Goal: Task Accomplishment & Management: Manage account settings

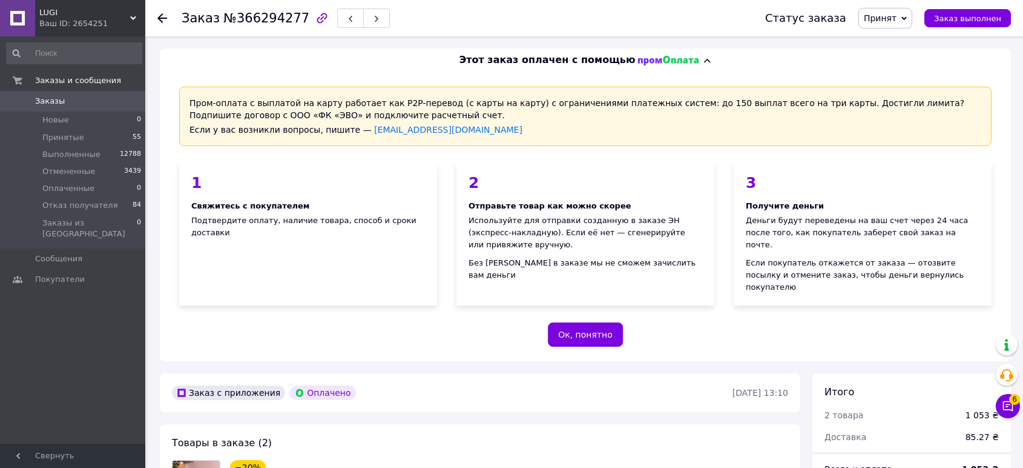
scroll to position [740, 0]
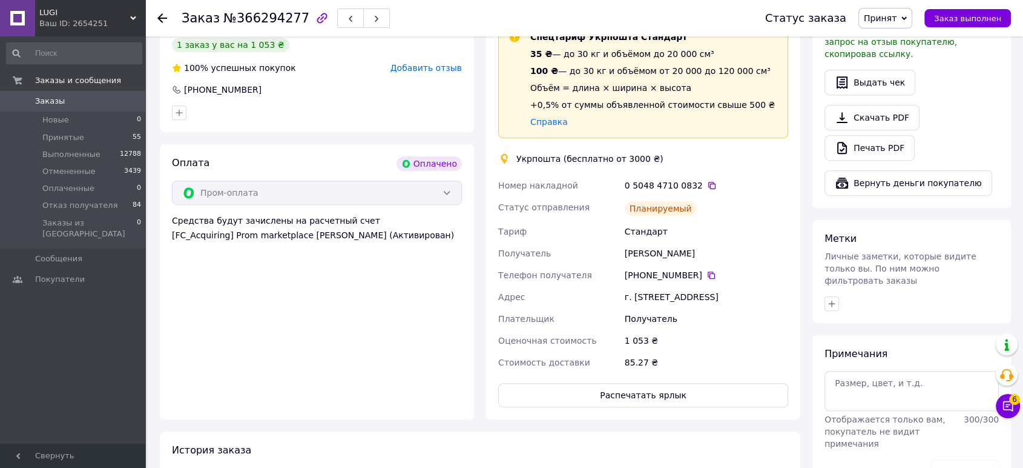
click at [102, 16] on span "LUGI" at bounding box center [84, 12] width 91 height 11
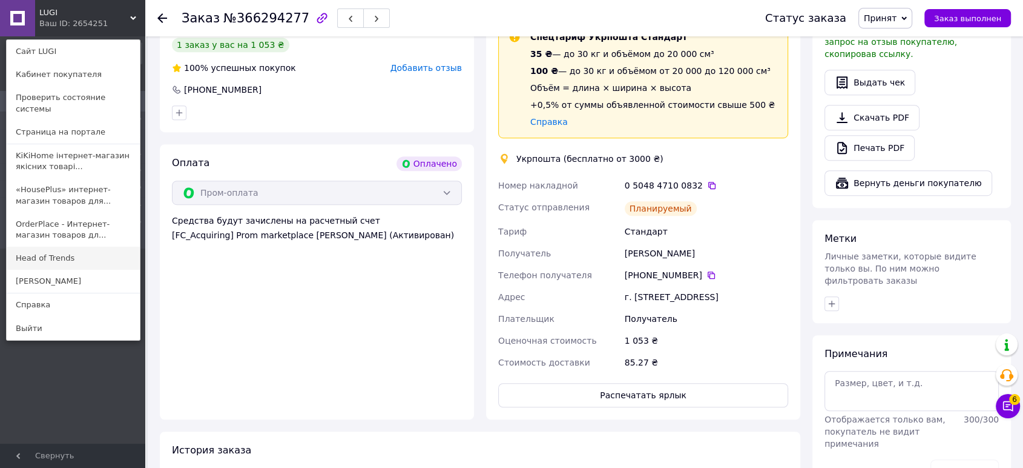
click at [93, 246] on link "Head of Trends" at bounding box center [73, 257] width 133 height 23
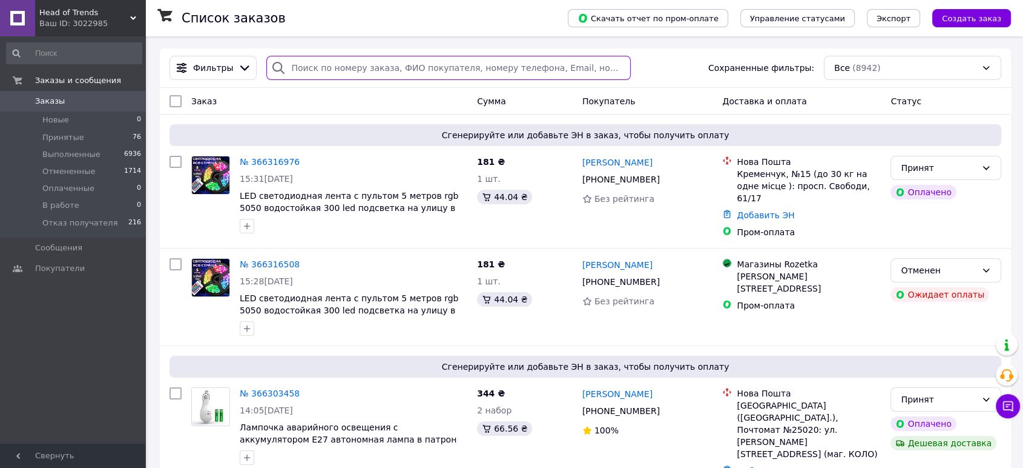
click at [340, 68] on input "search" at bounding box center [448, 68] width 365 height 24
paste input "366000196"
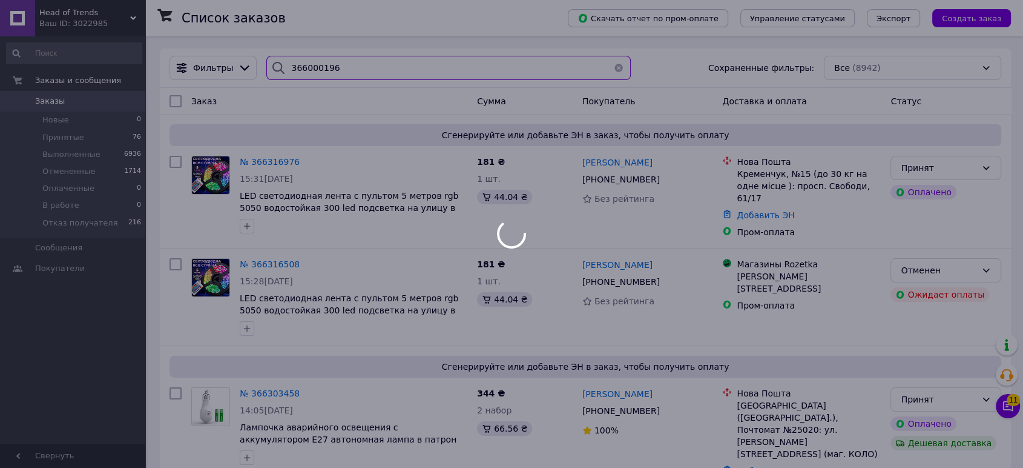
type input "366000196"
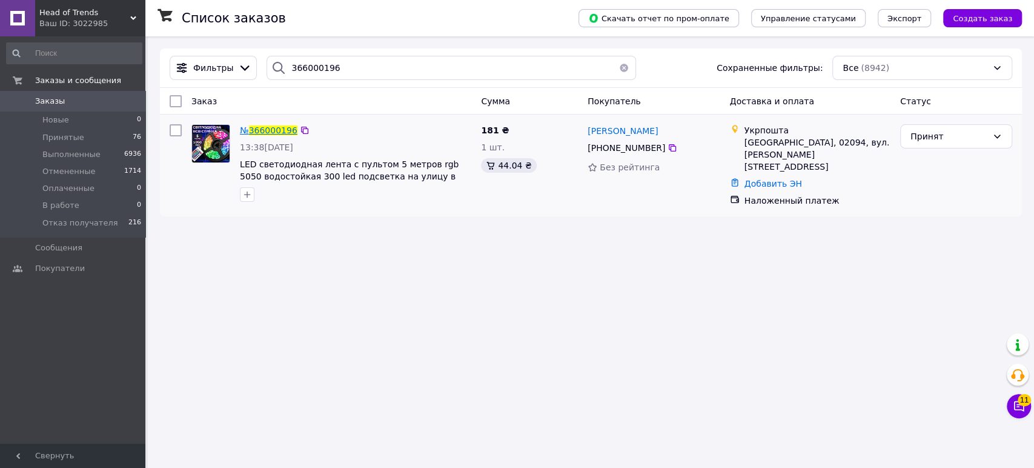
click at [277, 127] on span "366000196" at bounding box center [273, 130] width 48 height 10
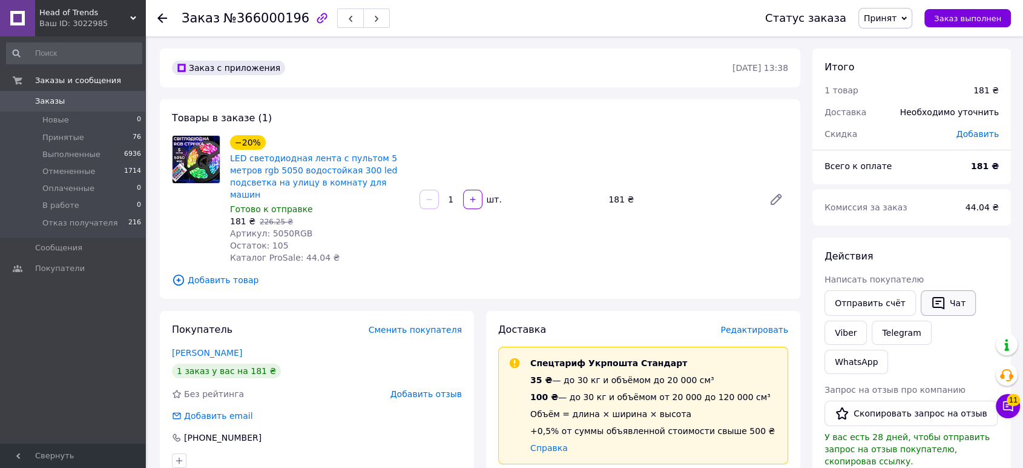
click at [938, 300] on button "Чат" at bounding box center [948, 302] width 55 height 25
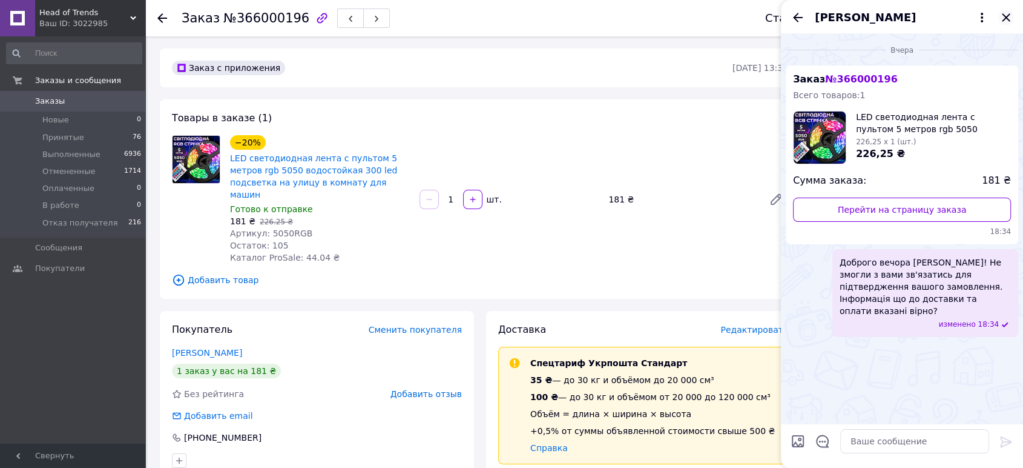
click at [1007, 20] on icon "Закрыть" at bounding box center [1006, 17] width 15 height 15
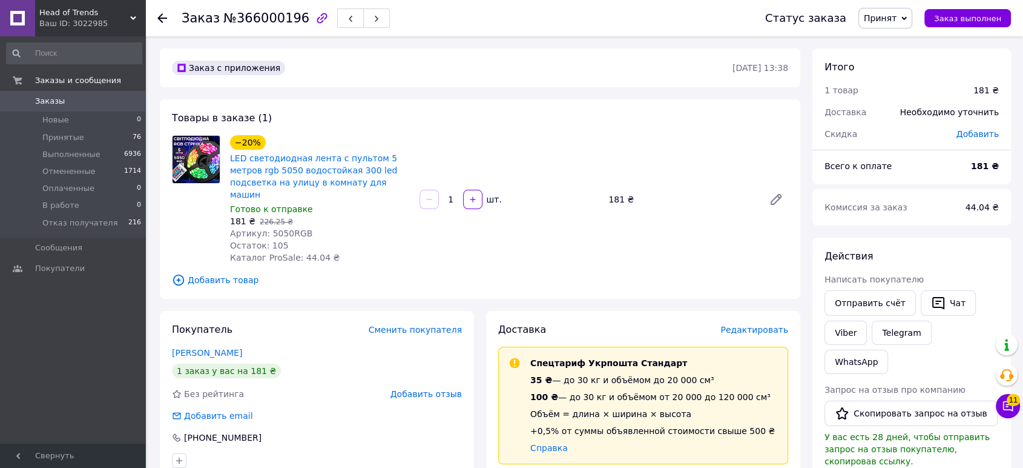
click at [166, 17] on icon at bounding box center [162, 18] width 10 height 10
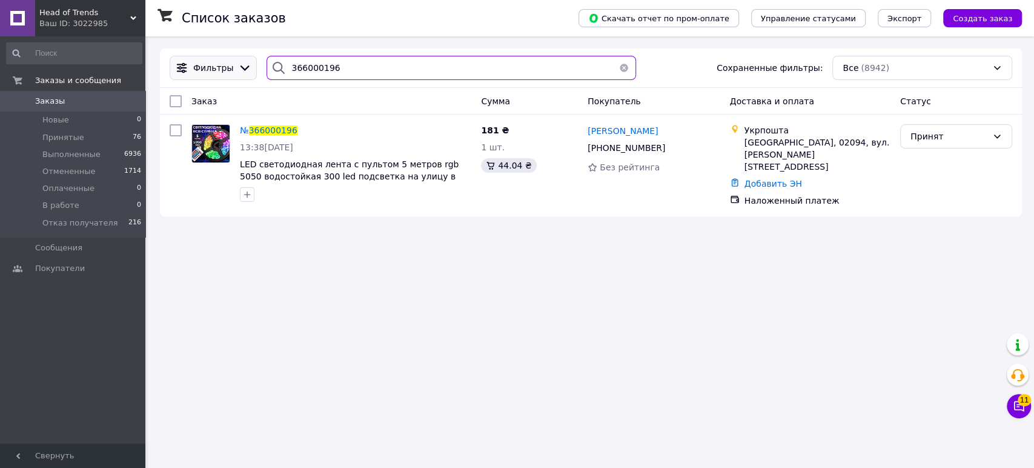
drag, startPoint x: 350, startPoint y: 67, endPoint x: 251, endPoint y: 64, distance: 99.4
click at [251, 64] on div "Фильтры 366000196 Сохраненные фильтры: Все (8942)" at bounding box center [591, 68] width 852 height 24
paste input "75367"
type input "366075367"
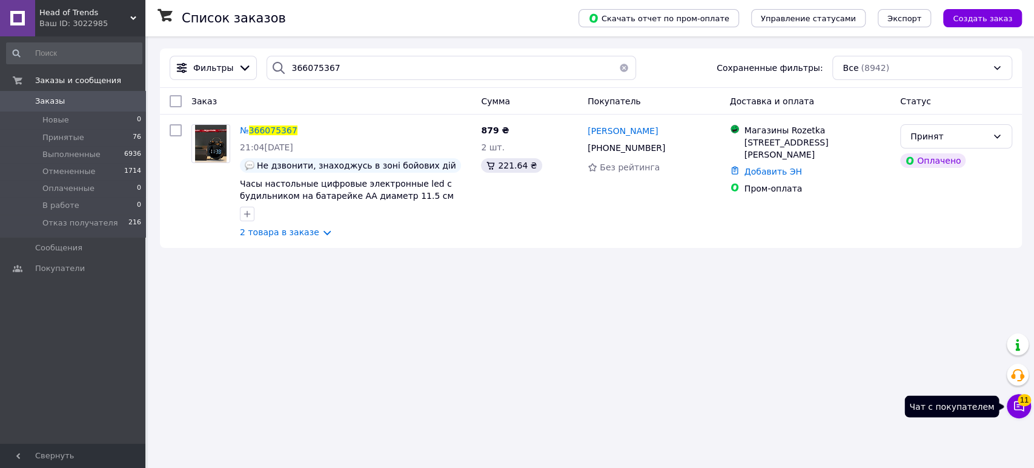
click at [1020, 406] on icon at bounding box center [1019, 406] width 12 height 12
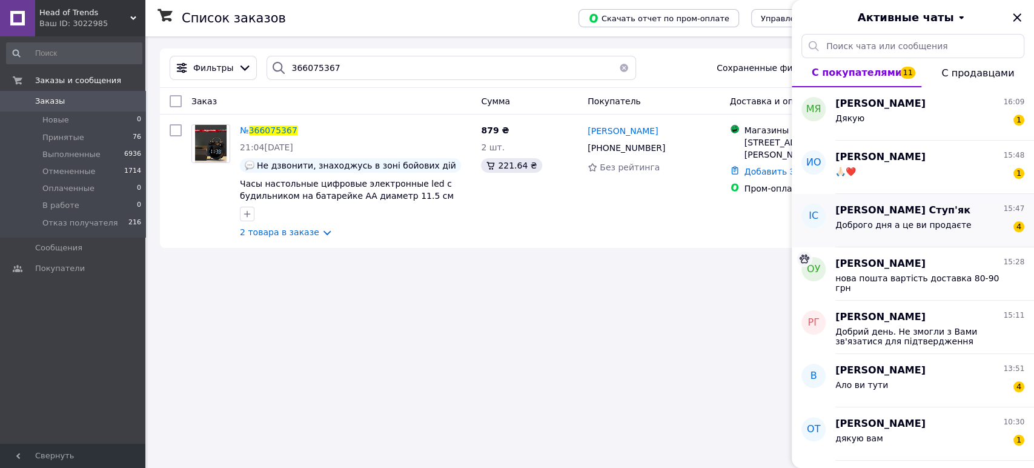
click at [914, 234] on div "Доброго дня а це ви продаєте" at bounding box center [903, 228] width 136 height 17
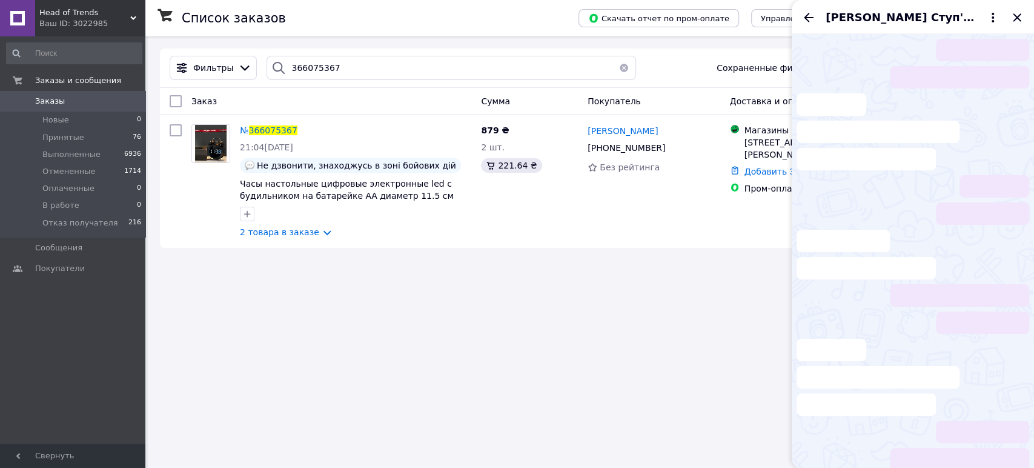
scroll to position [392, 0]
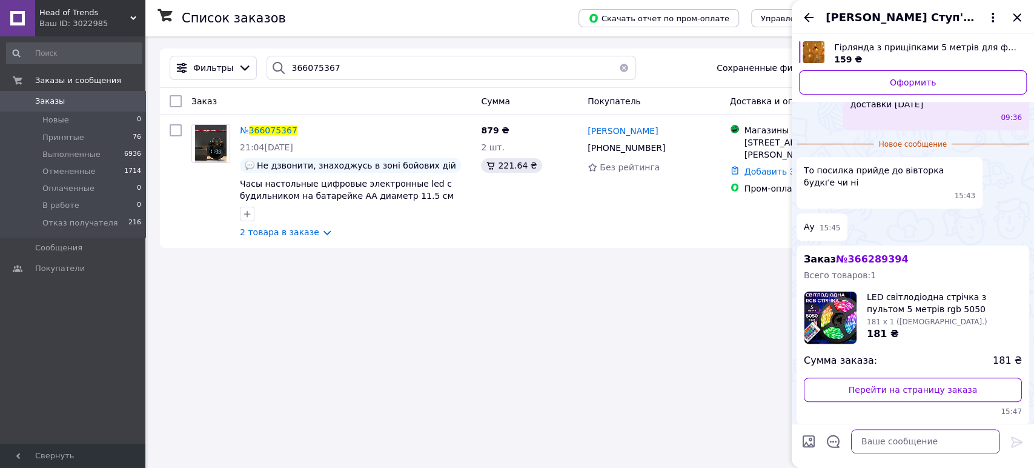
click at [889, 447] on textarea at bounding box center [925, 441] width 149 height 24
type textarea "Доброго дня! Не можемо до вас додзвонитись."
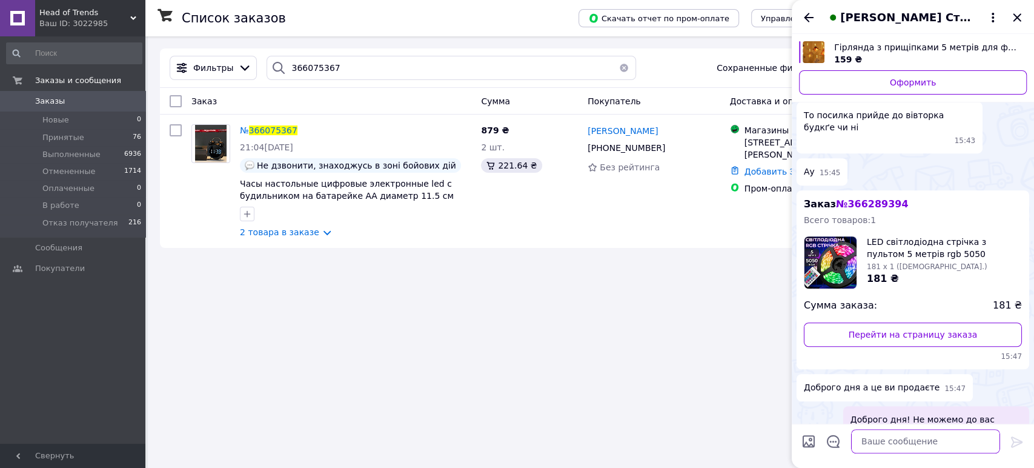
scroll to position [397, 0]
click at [891, 446] on textarea at bounding box center [925, 441] width 149 height 24
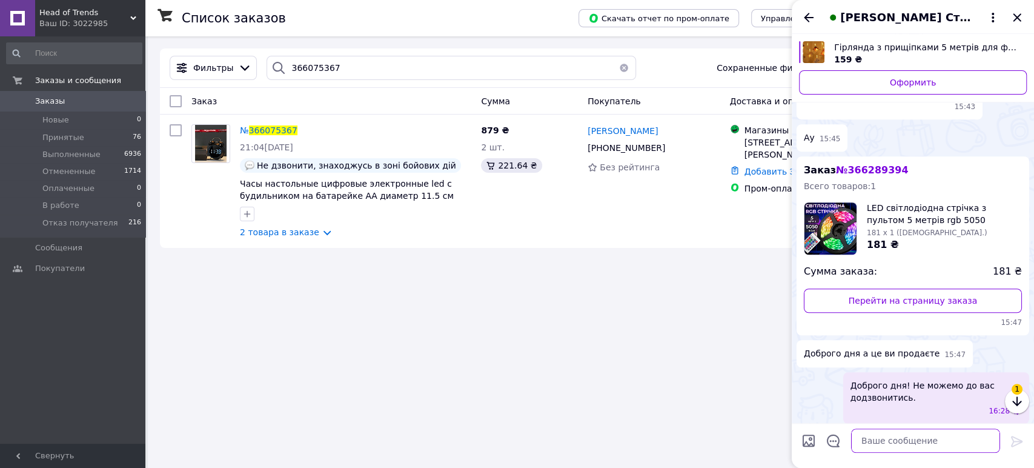
scroll to position [461, 0]
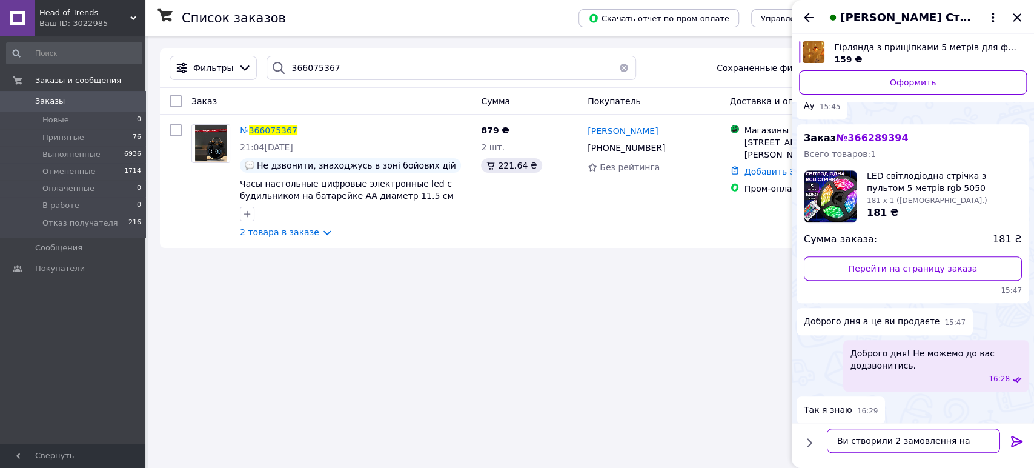
paste textarea "Світлодіодна стрічка з пультом 5 м водостійка 300 LED RGB 5050 світлодіодна"
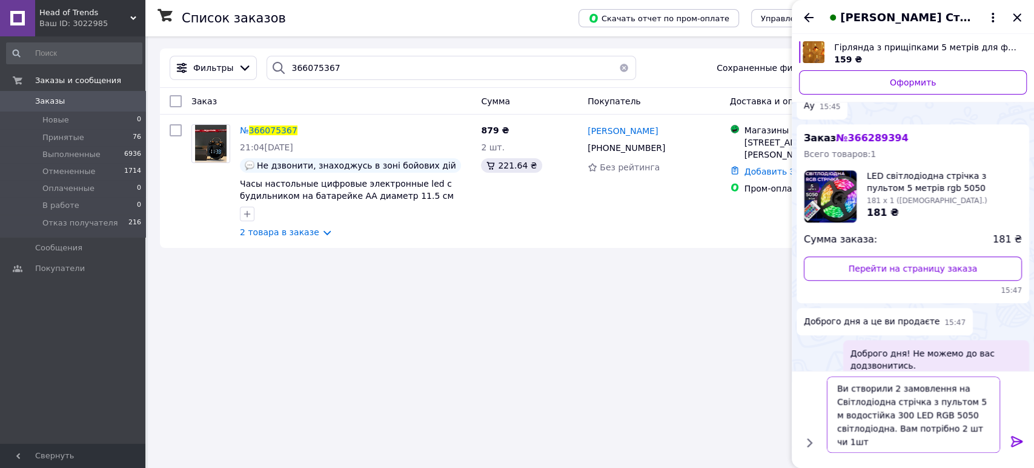
type textarea "Ви створили 2 замовлення на Світлодіодна стрічка з пультом 5 м водостійка 300 L…"
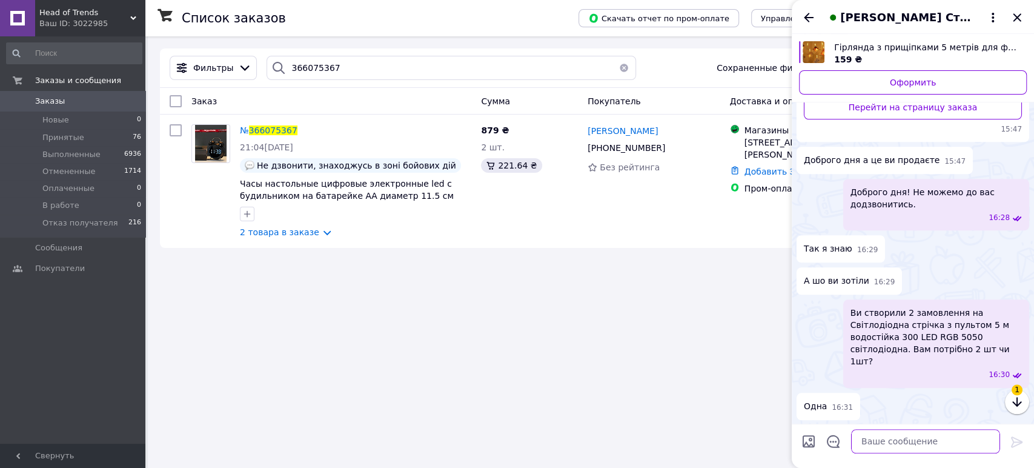
scroll to position [638, 0]
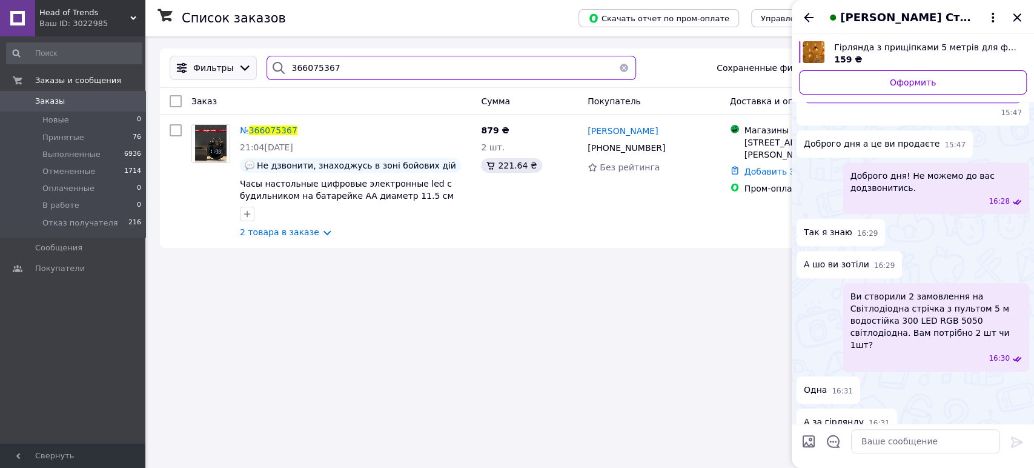
drag, startPoint x: 354, startPoint y: 71, endPoint x: 246, endPoint y: 75, distance: 107.3
click at [247, 75] on div "Фильтры 366075367 Сохраненные фильтры: Все (8942)" at bounding box center [591, 68] width 852 height 24
paste input "284274"
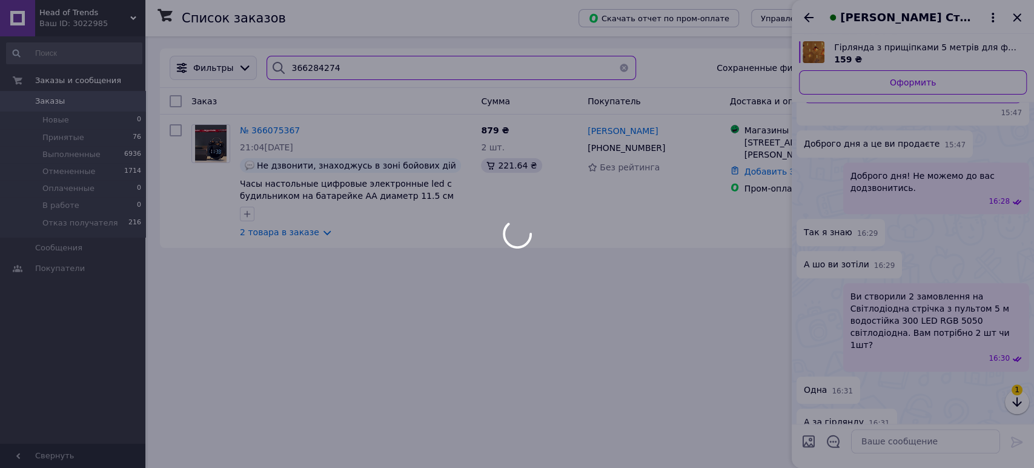
type input "366284274"
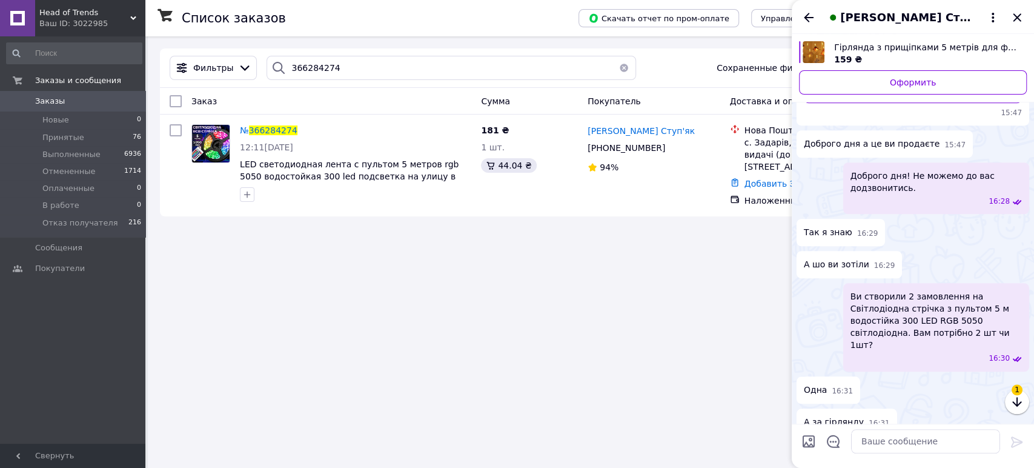
click at [799, 16] on div "[PERSON_NAME] Ступ'як" at bounding box center [912, 17] width 242 height 34
click at [807, 17] on icon "Назад" at bounding box center [809, 17] width 10 height 9
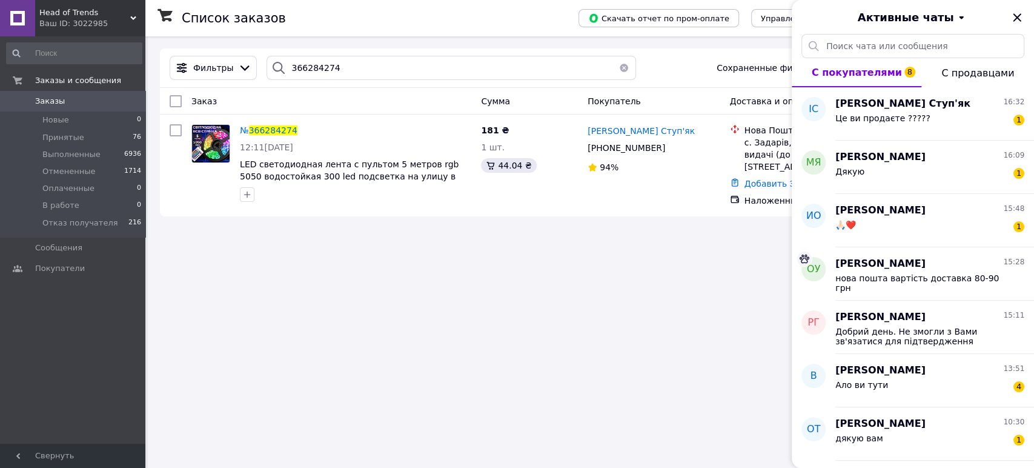
click at [1006, 20] on div "Активные чаты" at bounding box center [912, 17] width 242 height 34
click at [953, 122] on div "Це ви продаєте ????? 1" at bounding box center [929, 120] width 189 height 19
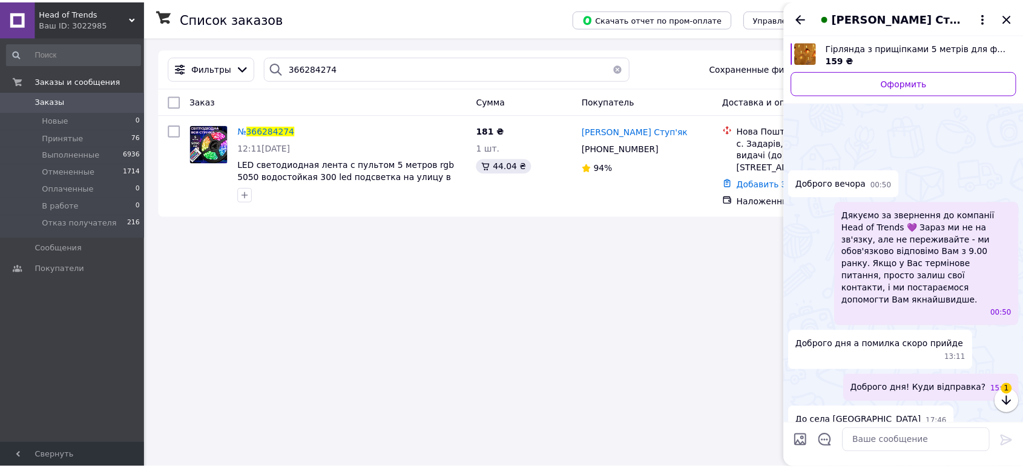
scroll to position [723, 0]
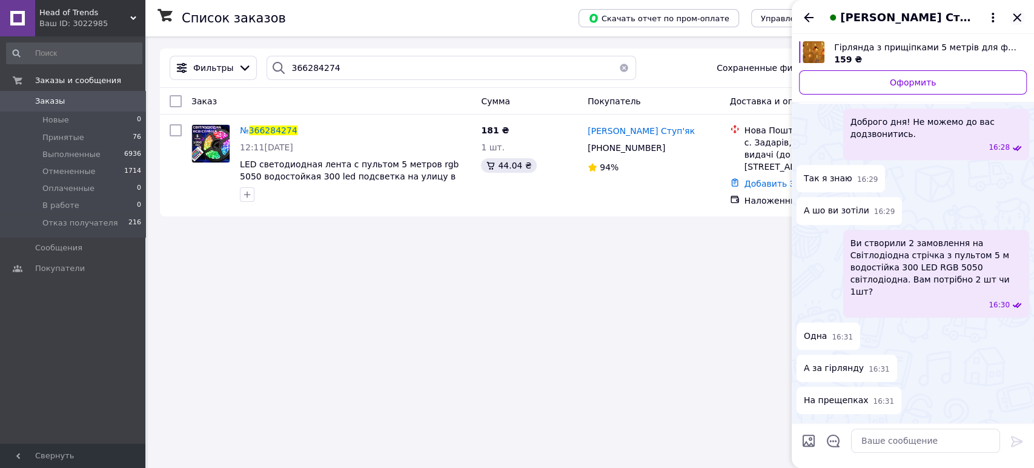
click at [1014, 18] on icon "Закрыть" at bounding box center [1016, 17] width 15 height 15
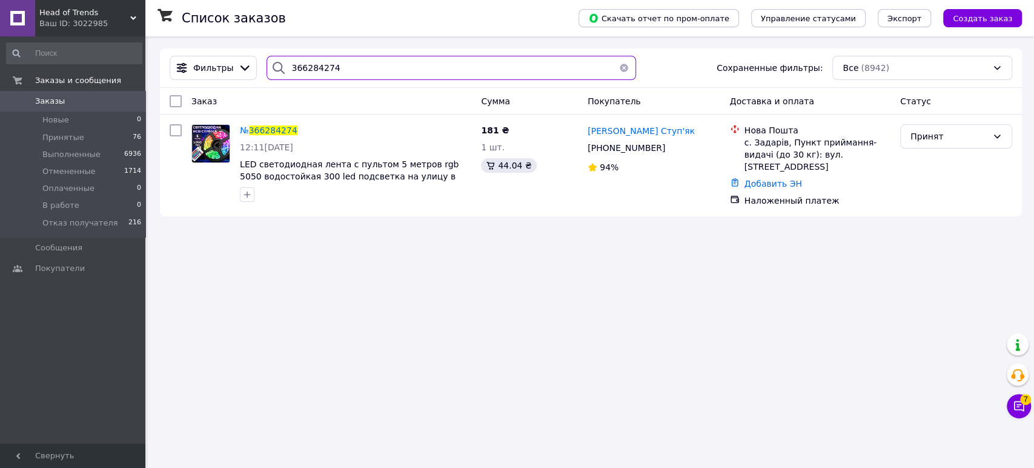
drag, startPoint x: 344, startPoint y: 70, endPoint x: 254, endPoint y: 73, distance: 90.3
click at [254, 73] on div "Фильтры 366284274 Сохраненные фильтры: Все (8942)" at bounding box center [591, 68] width 852 height 24
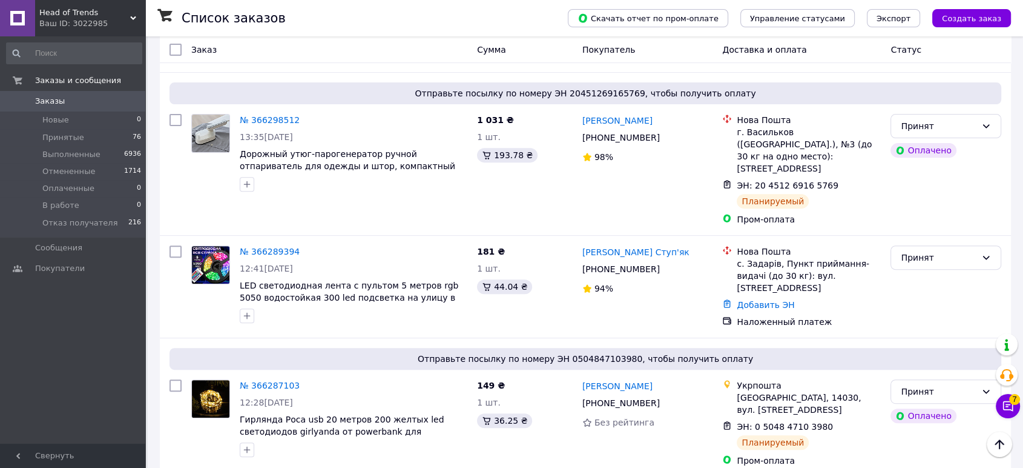
scroll to position [538, 0]
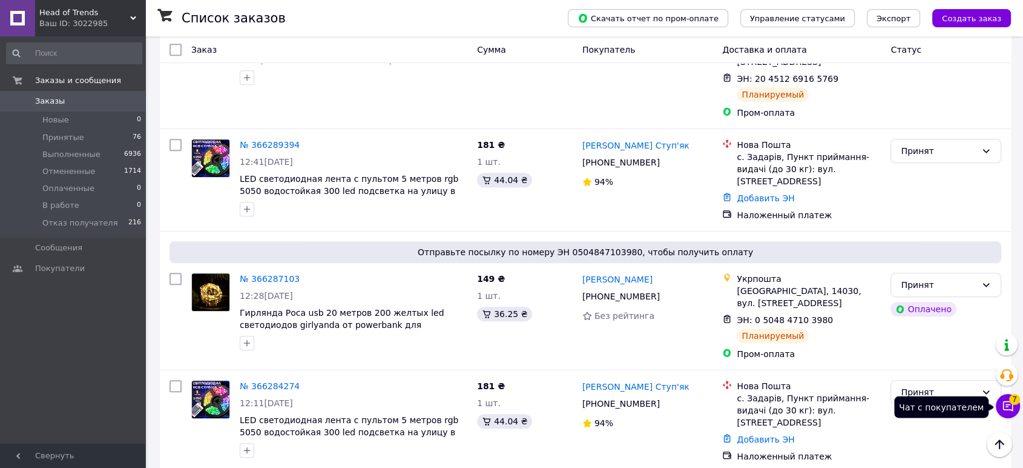
click at [1008, 405] on icon at bounding box center [1008, 406] width 12 height 12
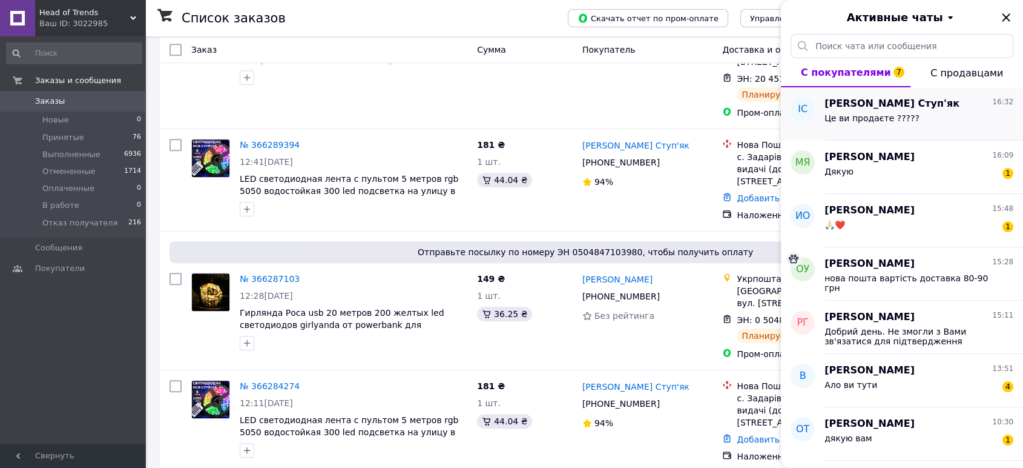
click at [866, 120] on span "Це ви продаєте ?????" at bounding box center [872, 118] width 95 height 10
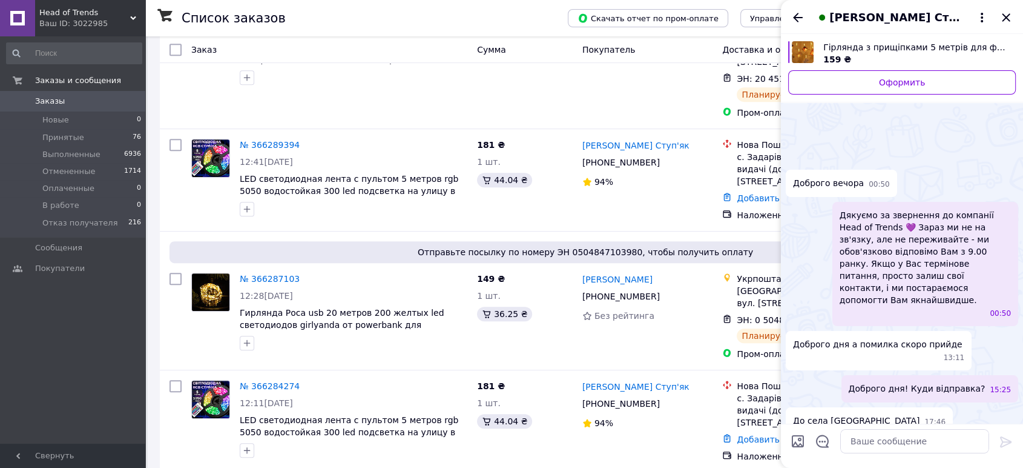
scroll to position [701, 0]
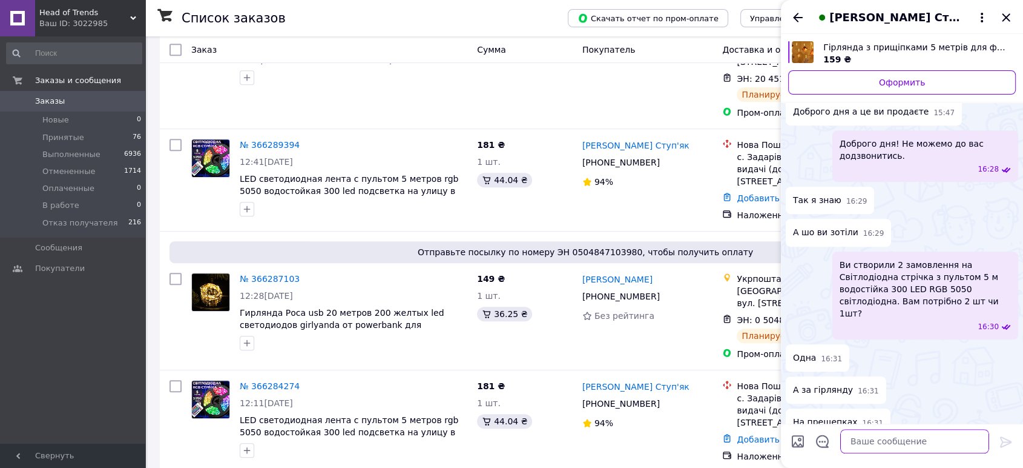
click at [864, 433] on textarea at bounding box center [915, 441] width 149 height 24
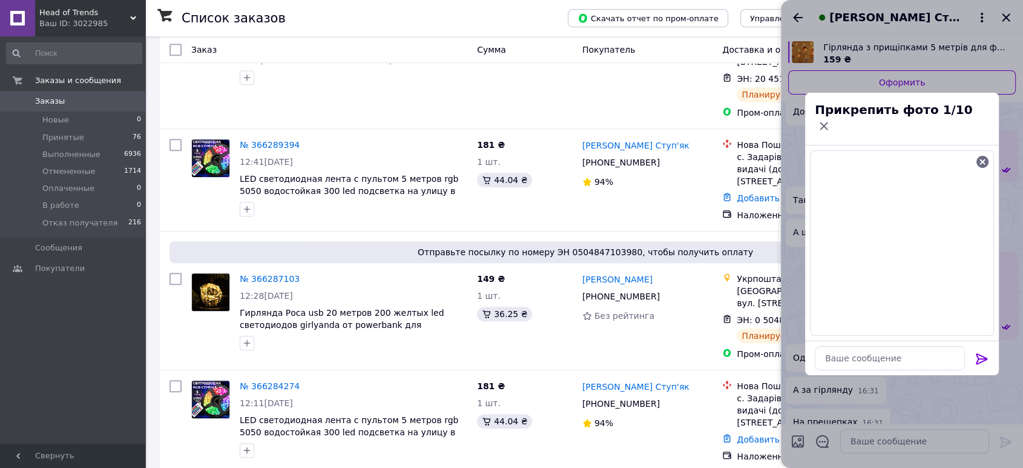
click at [980, 354] on icon at bounding box center [982, 358] width 12 height 11
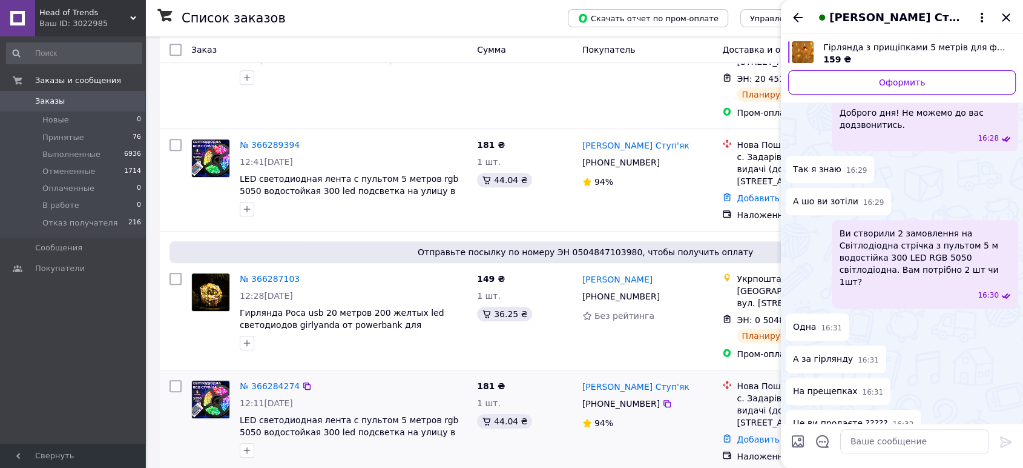
scroll to position [707, 0]
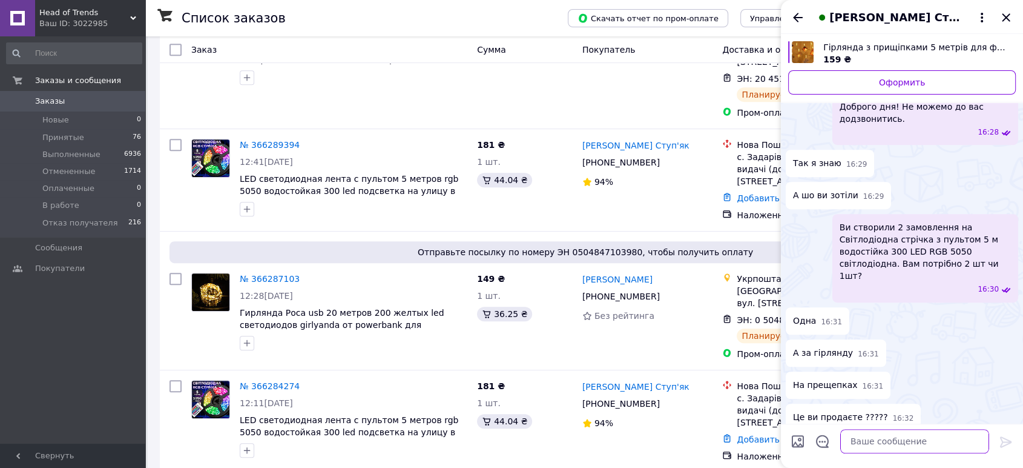
click at [876, 442] on textarea at bounding box center [915, 441] width 149 height 24
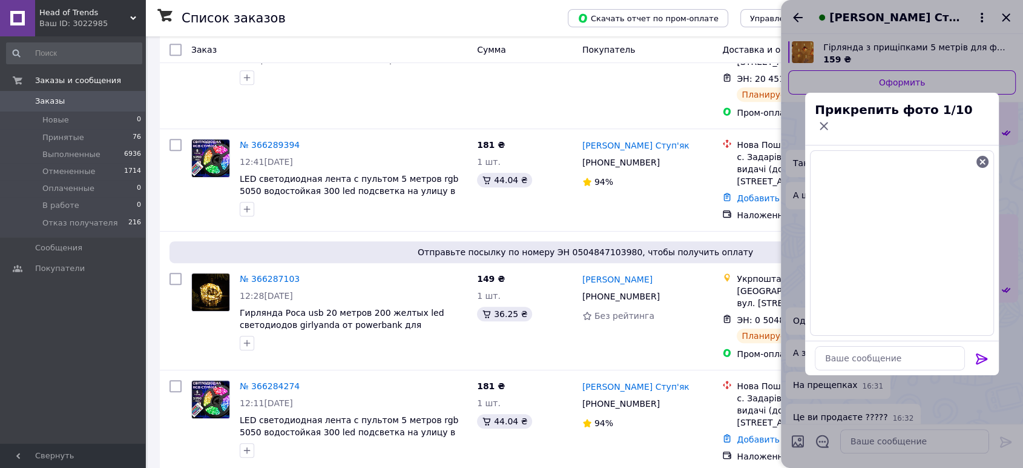
click at [980, 353] on icon at bounding box center [982, 358] width 12 height 11
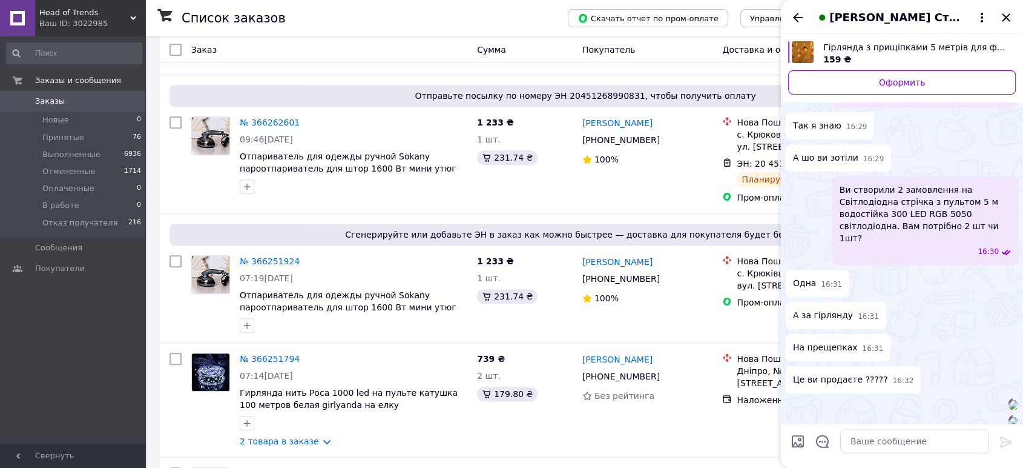
scroll to position [947, 0]
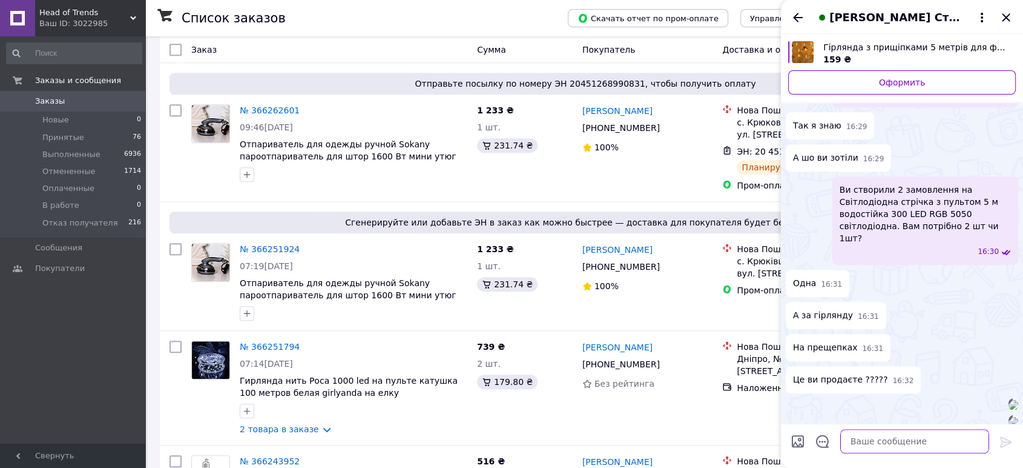
click at [917, 441] on textarea at bounding box center [915, 441] width 149 height 24
type textarea "Це ваші 2 замовлення?"
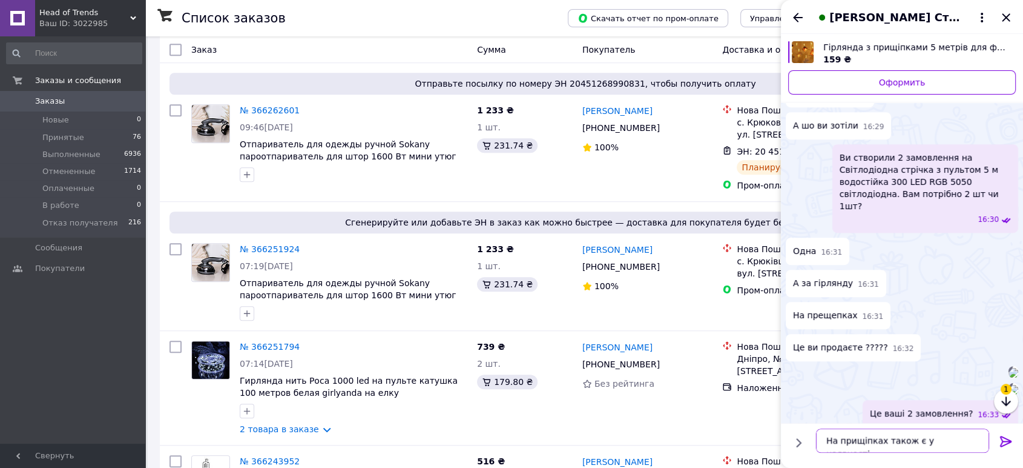
type textarea "На прищіпках також є у наявності."
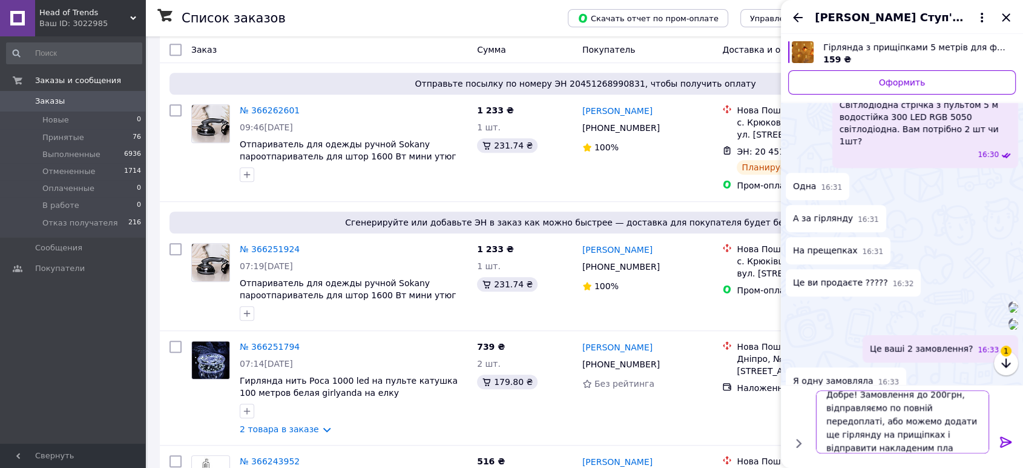
scroll to position [1, 0]
type textarea "Добре! Замовлення до 200грн, відправляємо по повній передоплаті, або можемо дод…"
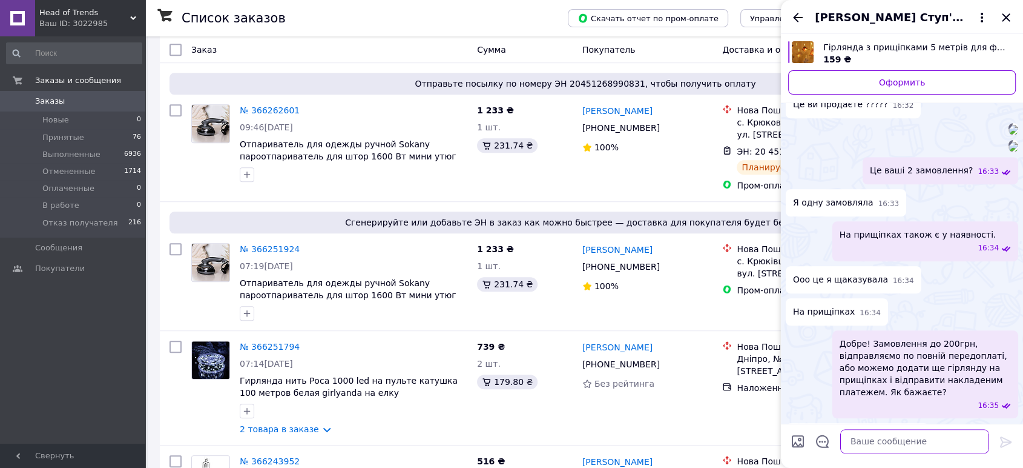
scroll to position [1031, 0]
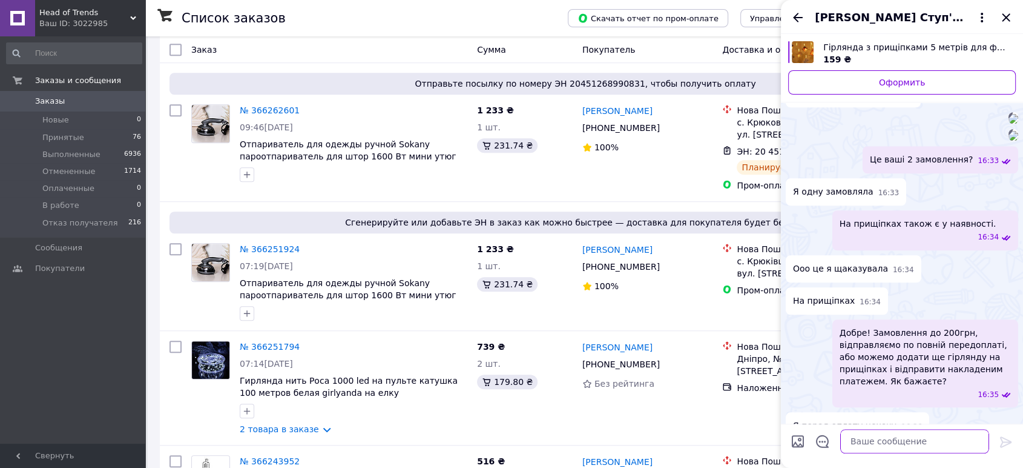
click at [859, 446] on textarea at bounding box center [915, 441] width 149 height 24
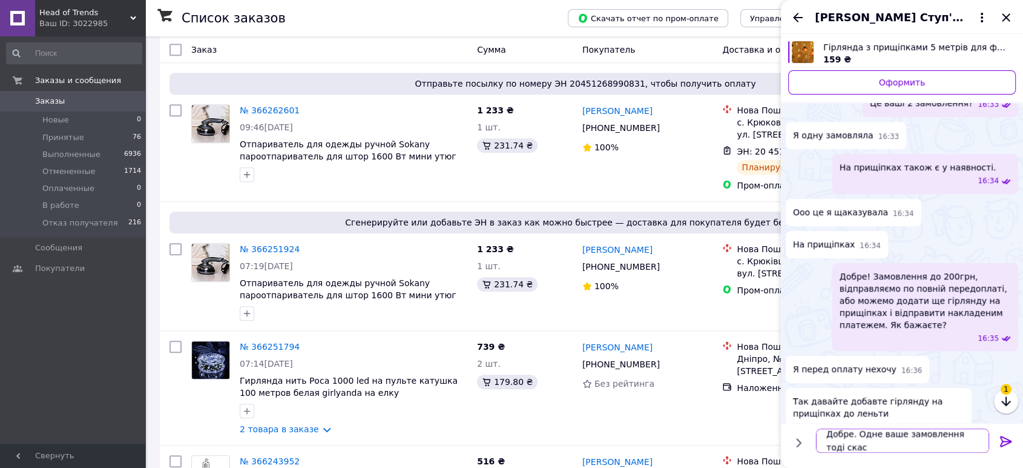
scroll to position [1, 0]
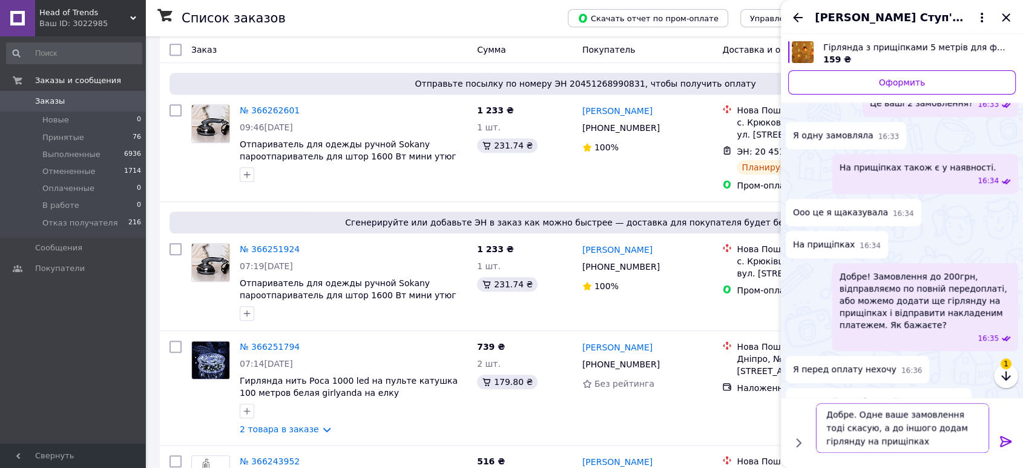
type textarea "Добре. Одне ваше замовлення тоді скасую, а до іншого додам гірлянду на прищіпка…"
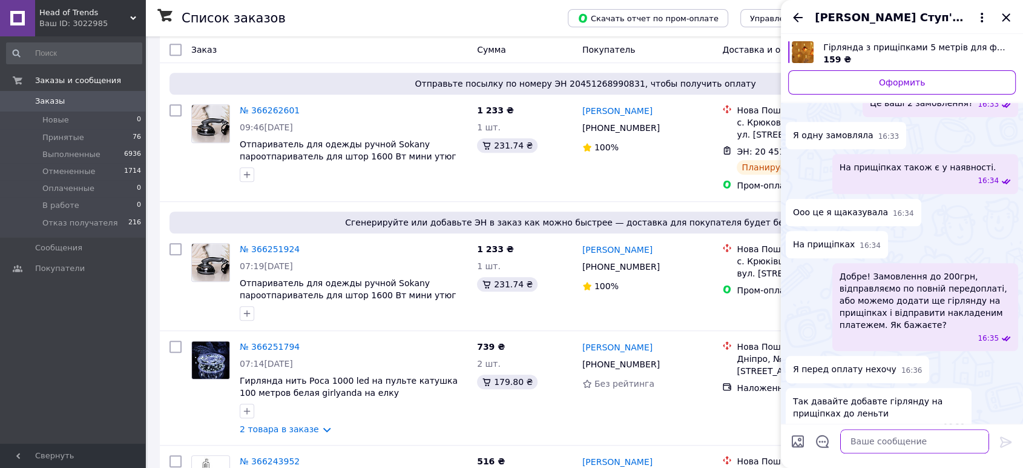
scroll to position [1176, 0]
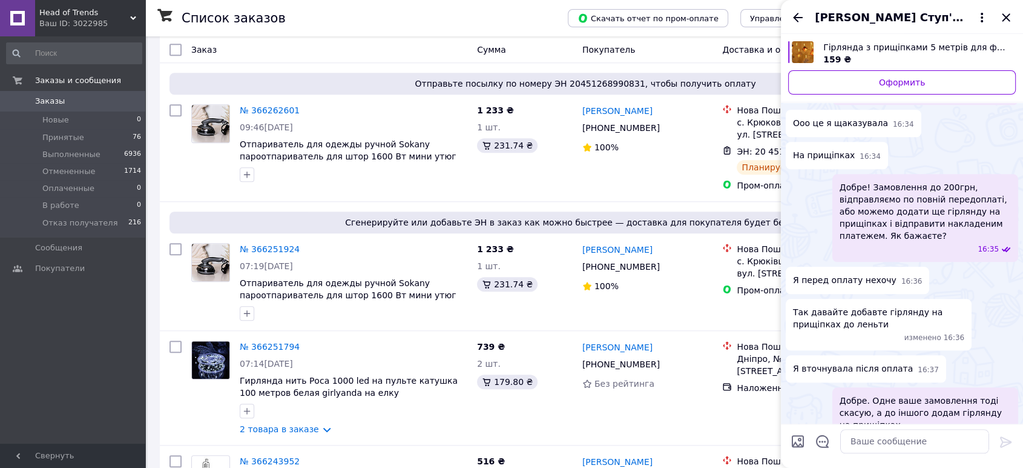
click at [861, 47] on span "Гірлянда з прищіпками 5 метрів для фотографій 20 led світлодіодів гірлянда кімн…" at bounding box center [915, 47] width 183 height 12
click at [1003, 16] on icon "Закрыть" at bounding box center [1006, 17] width 15 height 15
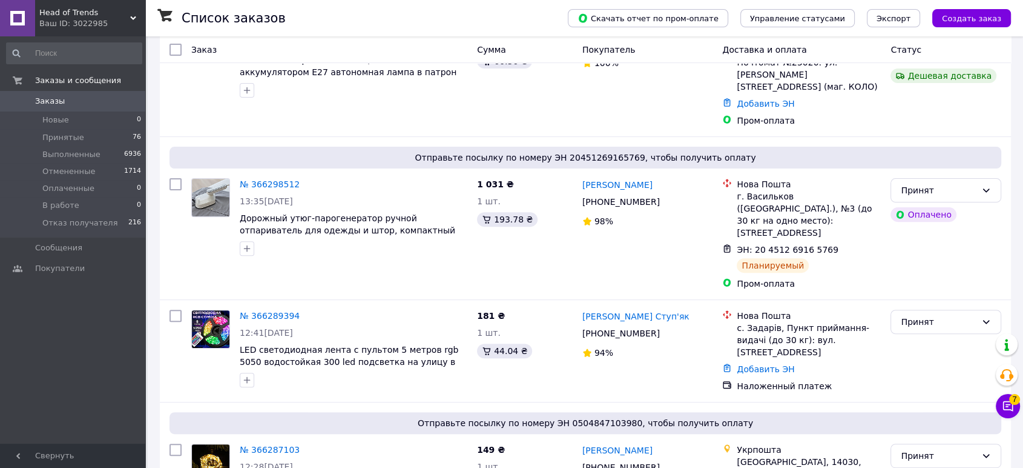
scroll to position [403, 0]
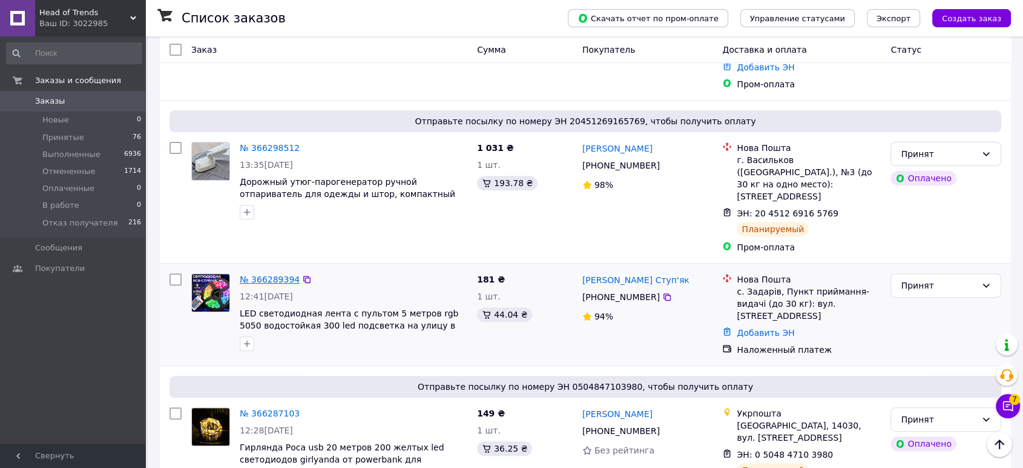
click at [261, 274] on link "№ 366289394" at bounding box center [270, 279] width 60 height 10
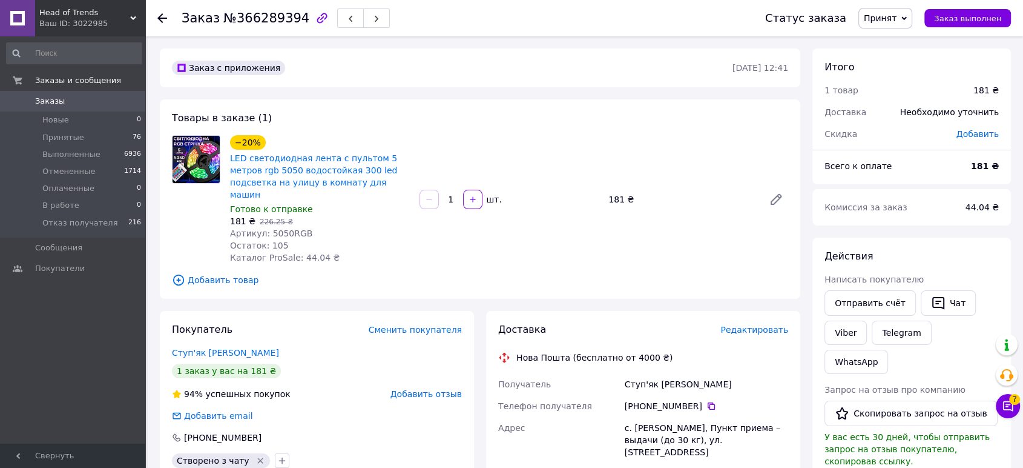
click at [221, 273] on span "Добавить товар" at bounding box center [480, 279] width 616 height 13
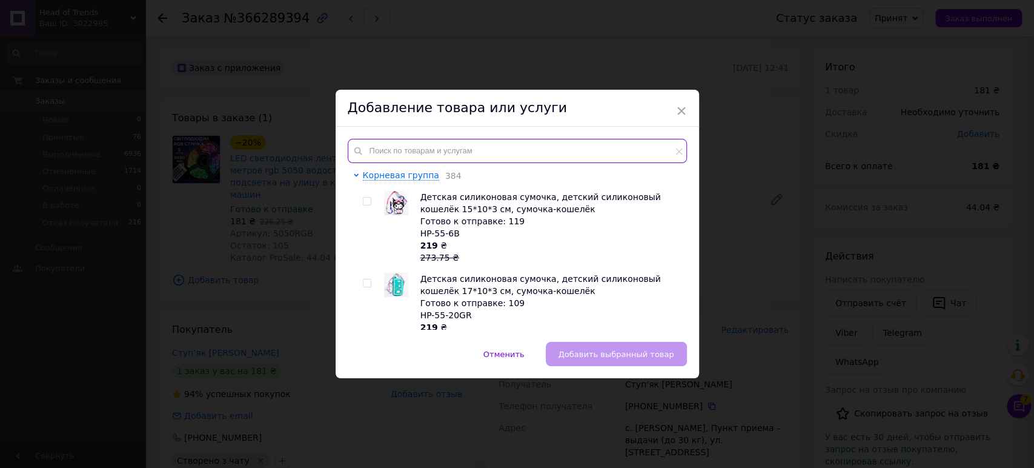
click at [397, 142] on input "text" at bounding box center [517, 151] width 339 height 24
paste input "A65"
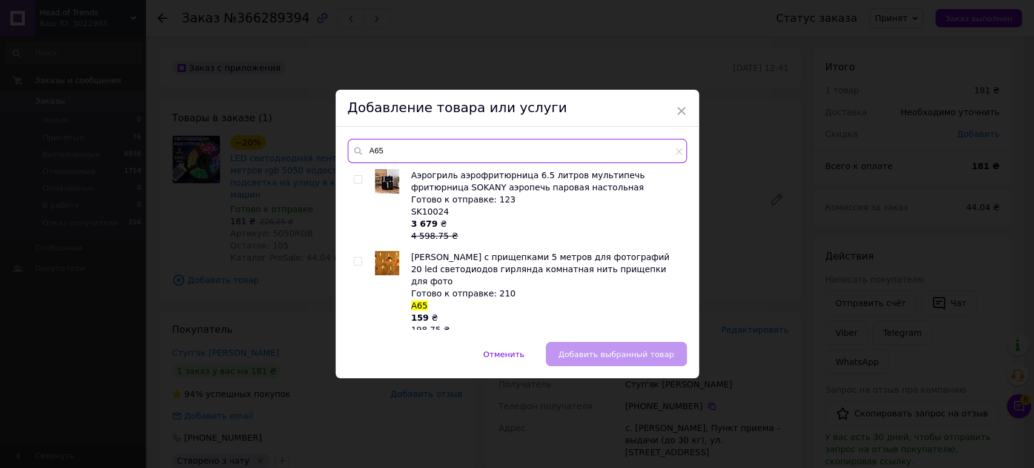
type input "A65"
click at [357, 260] on input "checkbox" at bounding box center [358, 261] width 8 height 8
checkbox input "true"
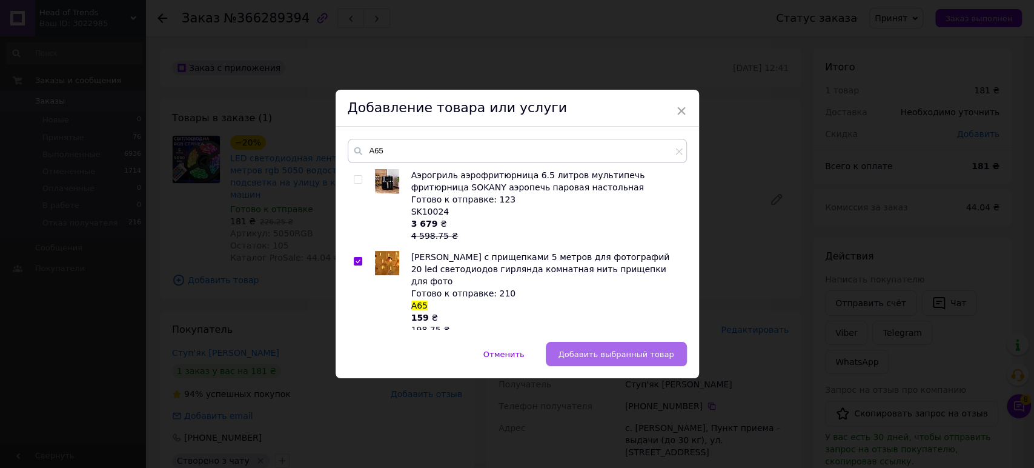
click at [613, 351] on span "Добавить выбранный товар" at bounding box center [616, 353] width 116 height 9
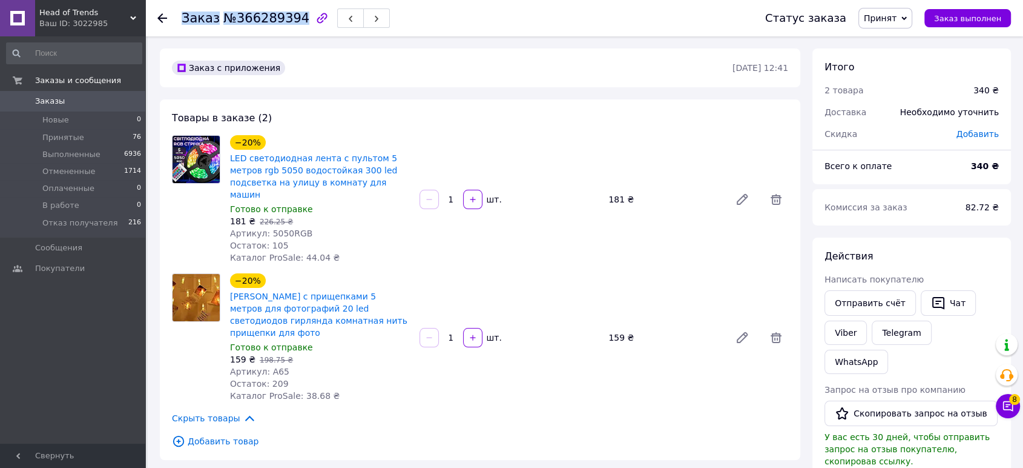
drag, startPoint x: 179, startPoint y: 18, endPoint x: 291, endPoint y: 25, distance: 111.6
click at [291, 25] on div "Заказ №366289394 Статус заказа Принят Выполнен Отменен Оплаченный В работе Отка…" at bounding box center [584, 18] width 854 height 36
copy h1 "Заказ №366289394"
click at [998, 408] on button "Чат с покупателем 8" at bounding box center [1008, 406] width 24 height 24
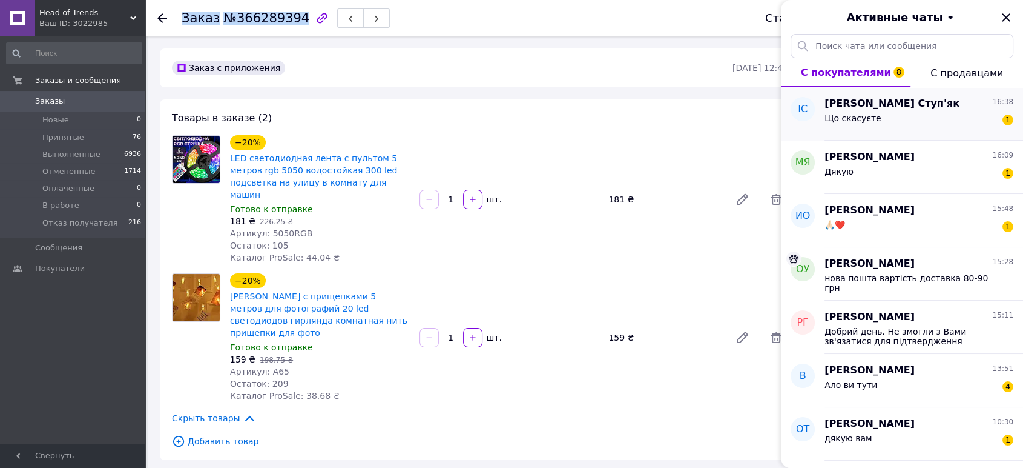
click at [903, 116] on div "Що скасуєте 1" at bounding box center [919, 120] width 189 height 19
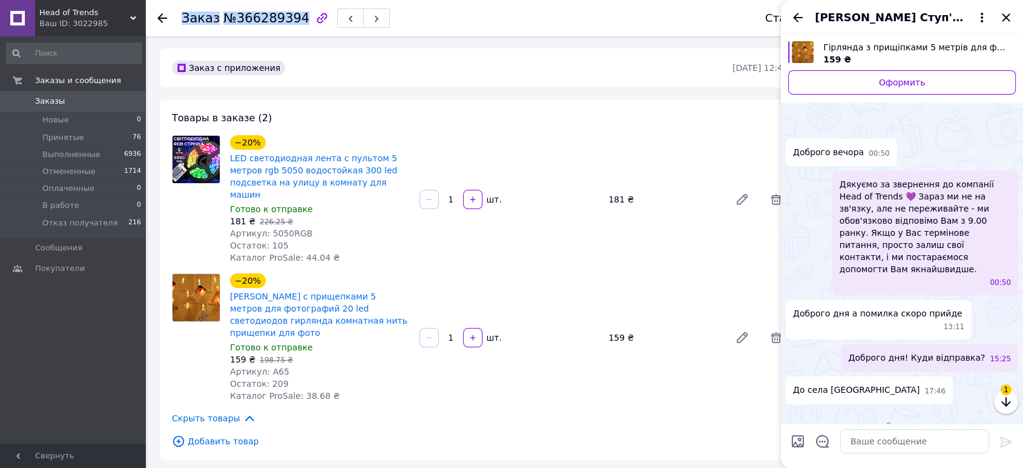
scroll to position [1262, 0]
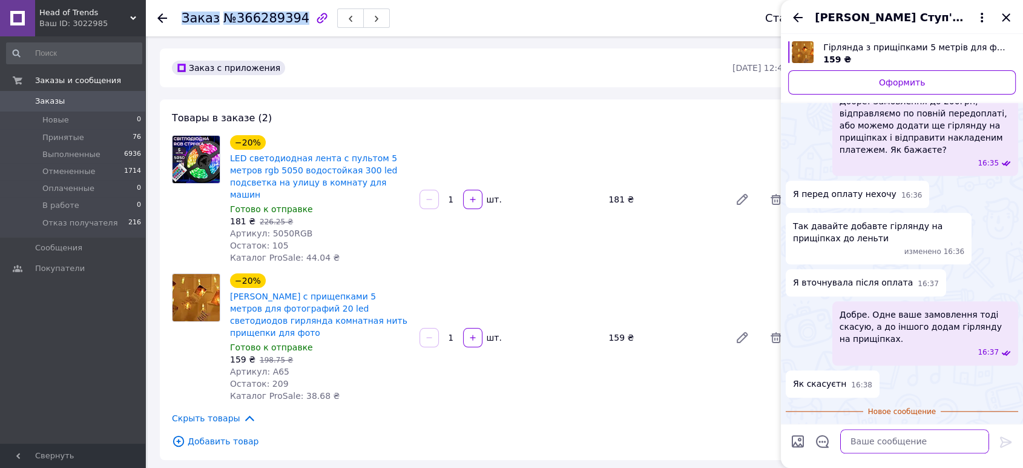
click at [865, 442] on textarea at bounding box center [915, 441] width 149 height 24
paste textarea "Заказ№366289394"
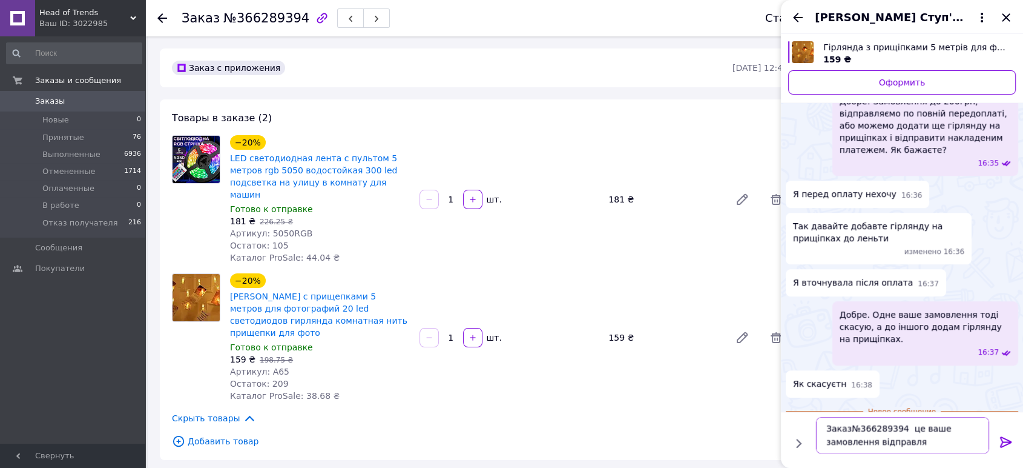
type textarea "Заказ№366289394 це ваше замовлення відправляю"
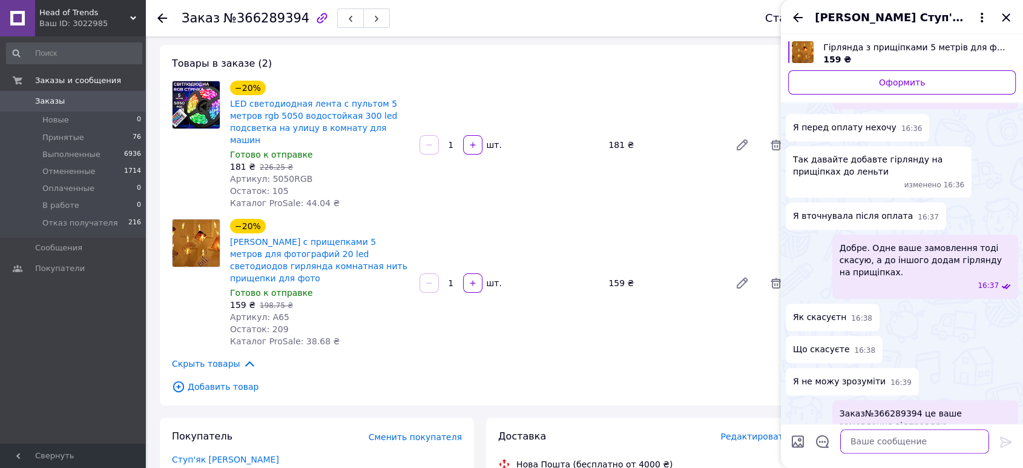
scroll to position [0, 0]
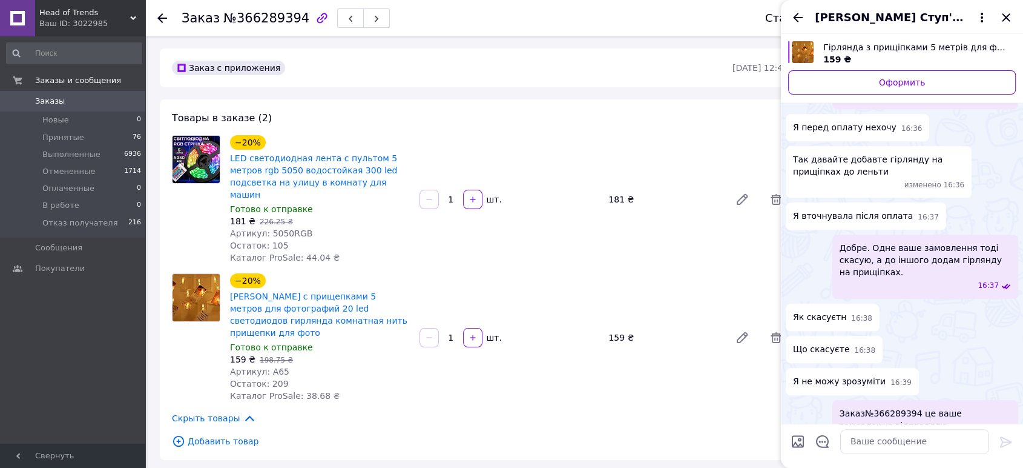
click at [156, 13] on div "Заказ №366289394 Статус заказа Принят Выполнен Отменен Оплаченный В работе Отка…" at bounding box center [584, 18] width 878 height 36
click at [162, 14] on use at bounding box center [162, 18] width 10 height 10
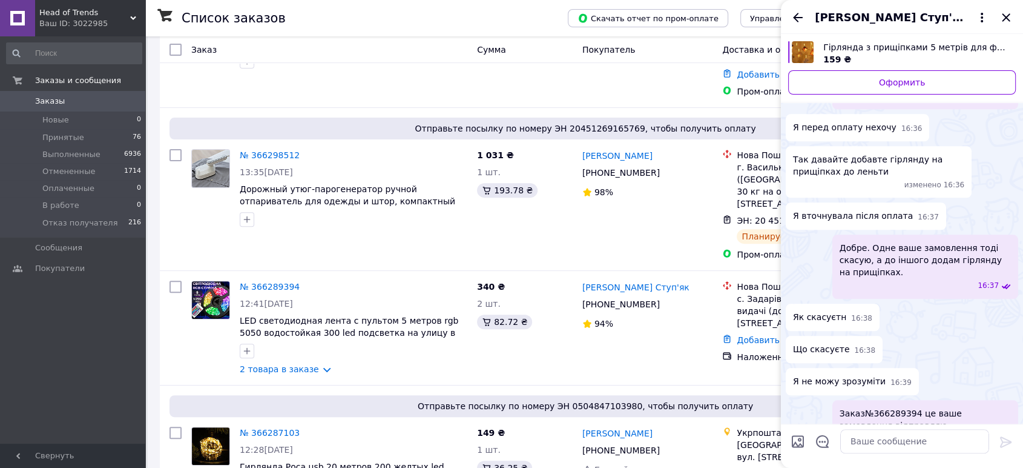
scroll to position [403, 0]
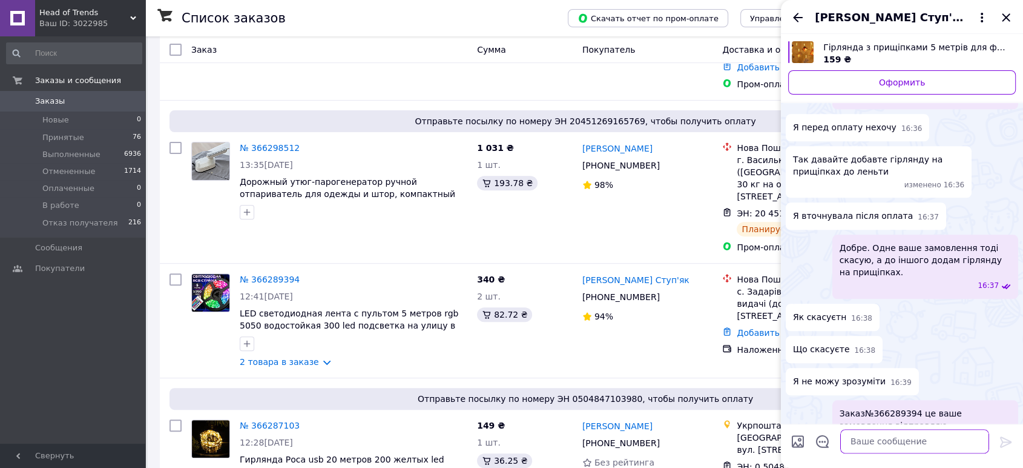
click at [853, 444] on textarea at bounding box center [915, 441] width 149 height 24
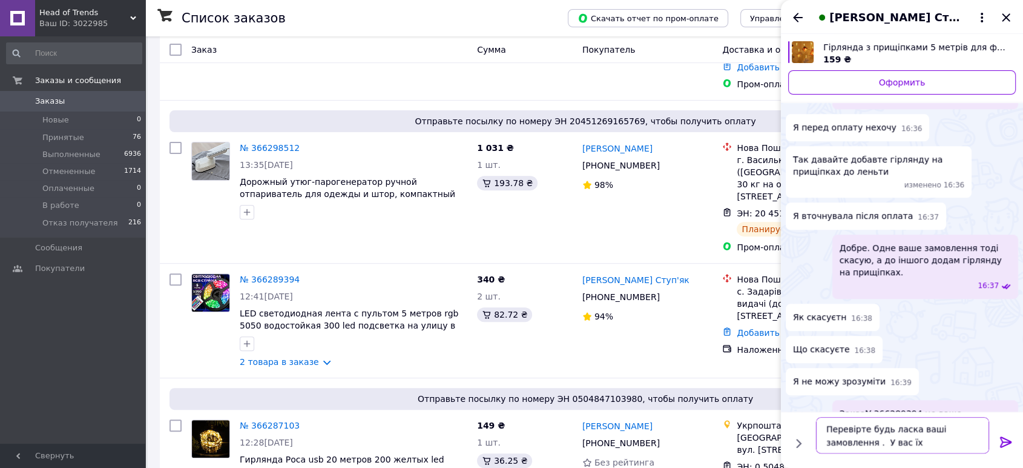
type textarea "Перевірте будь ласка ваші замовлення . У вас їх 2"
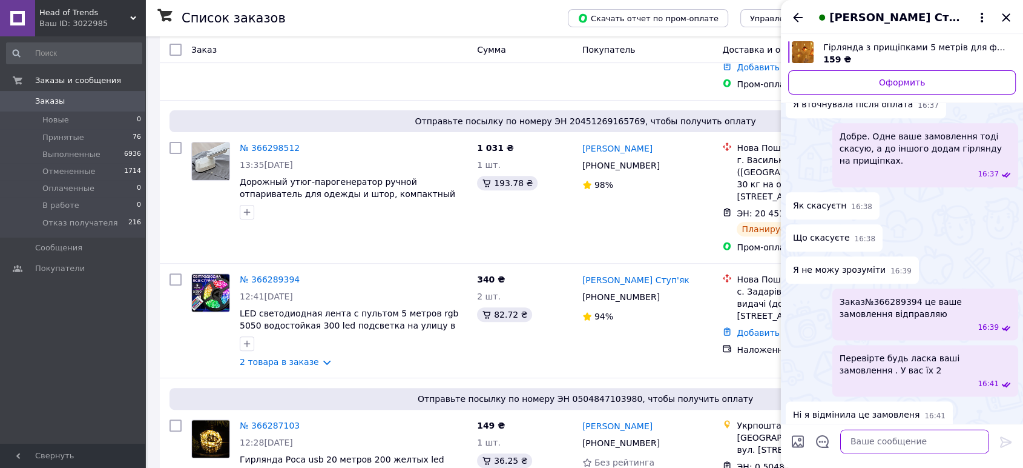
scroll to position [1449, 0]
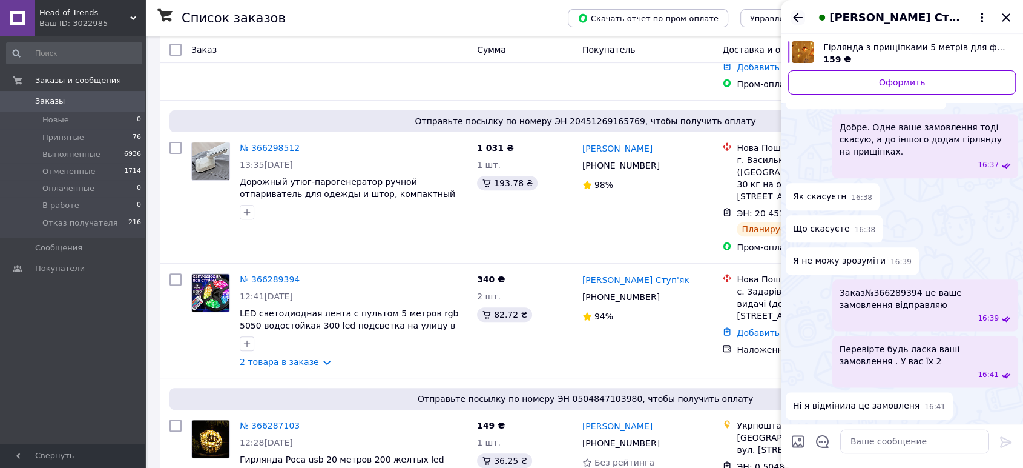
click at [795, 21] on icon "Назад" at bounding box center [798, 17] width 15 height 15
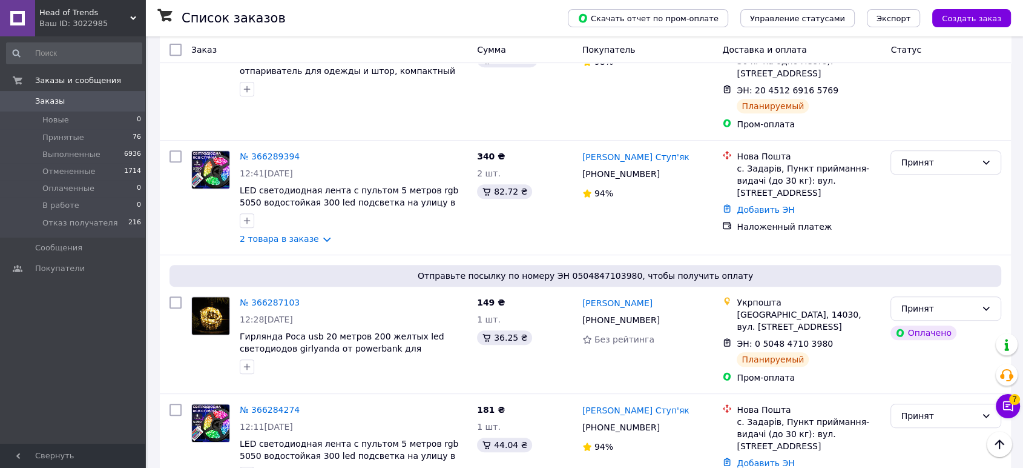
scroll to position [606, 0]
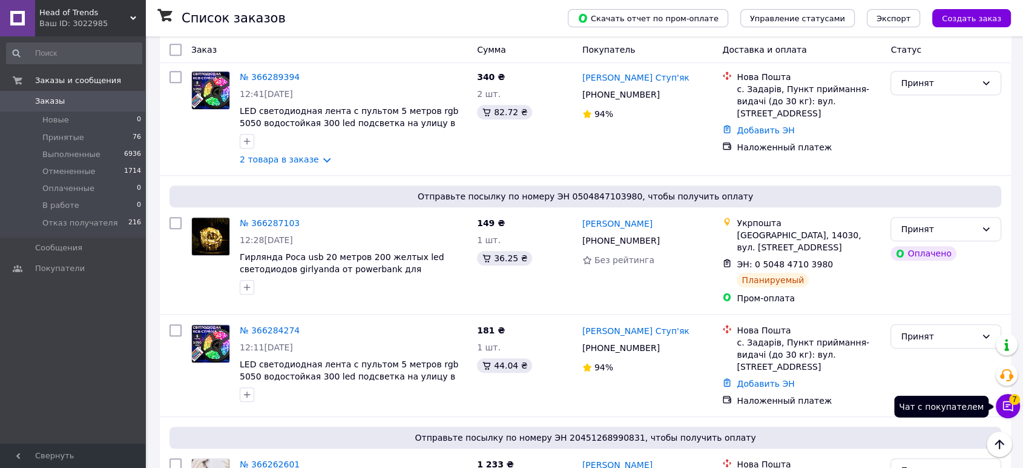
click at [1005, 410] on icon at bounding box center [1008, 406] width 10 height 10
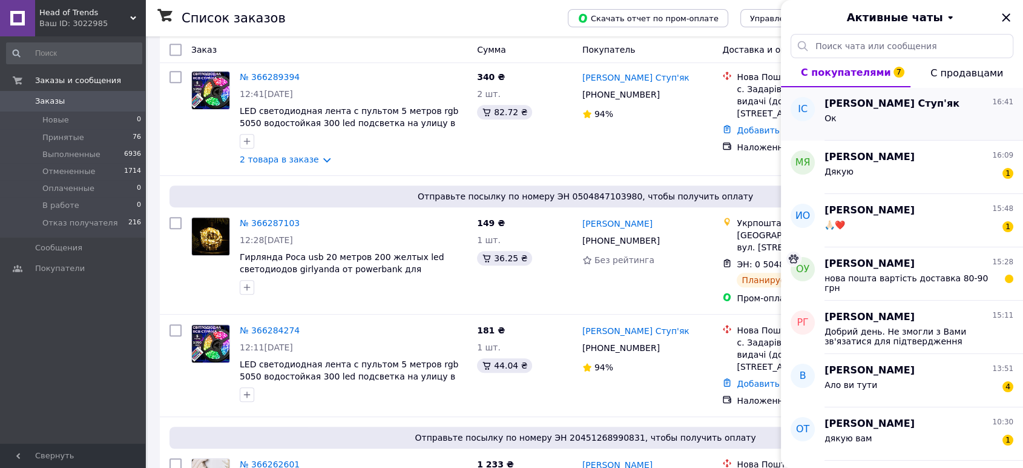
click at [898, 125] on div "Ок" at bounding box center [919, 120] width 189 height 19
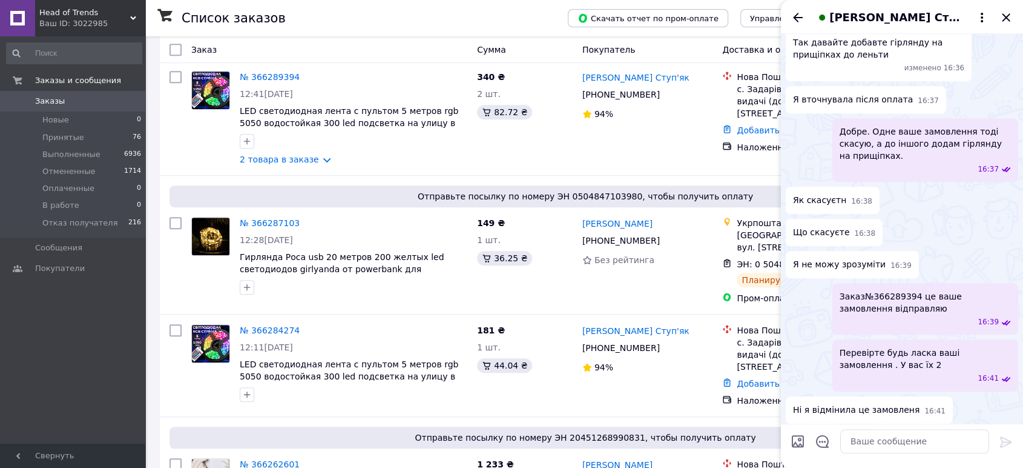
scroll to position [998, 0]
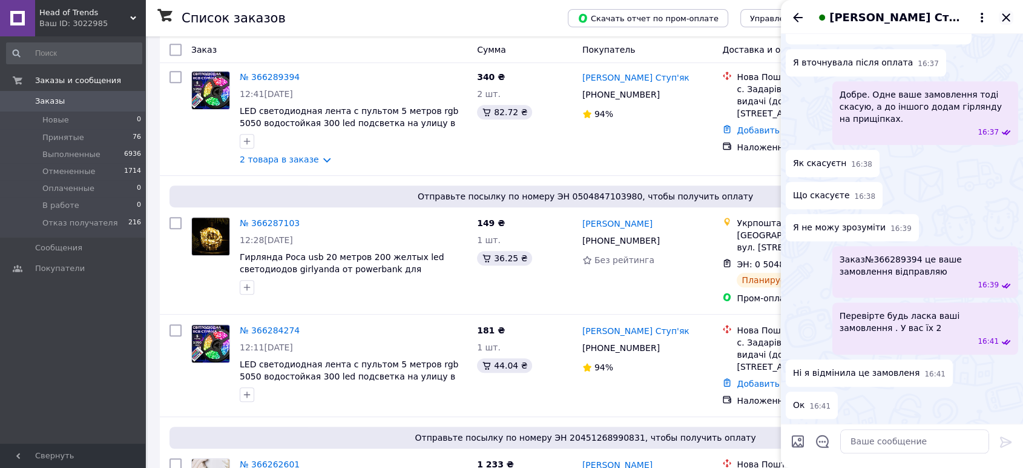
click at [1003, 12] on icon "Закрыть" at bounding box center [1006, 17] width 15 height 15
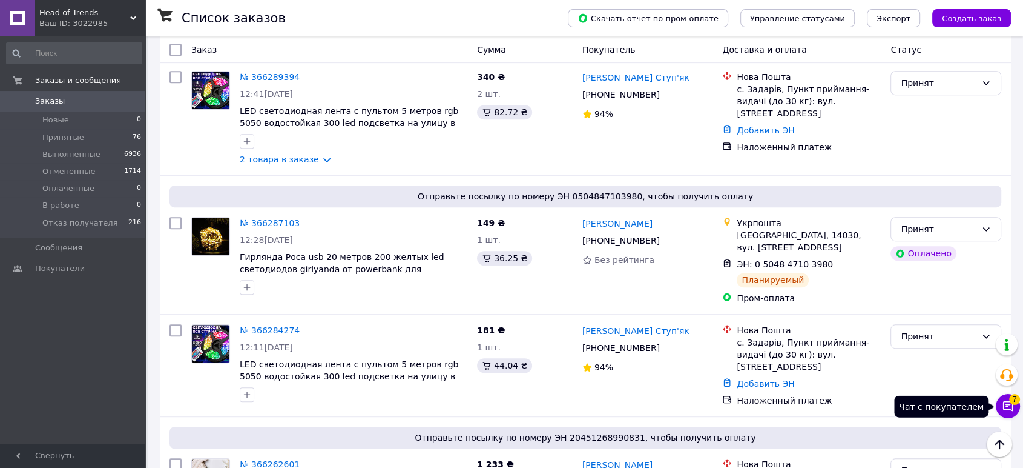
click at [1006, 404] on icon at bounding box center [1008, 406] width 10 height 10
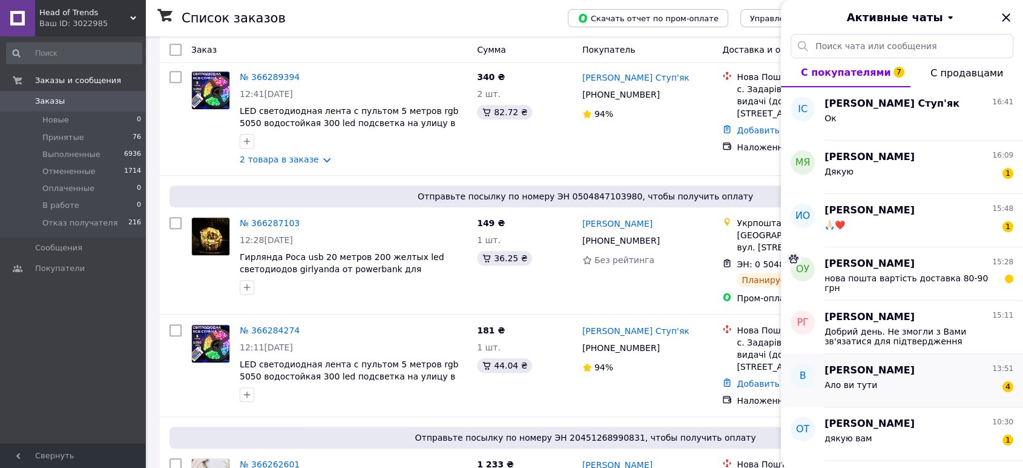
click at [922, 392] on div "Ало ви тути 4" at bounding box center [919, 386] width 189 height 19
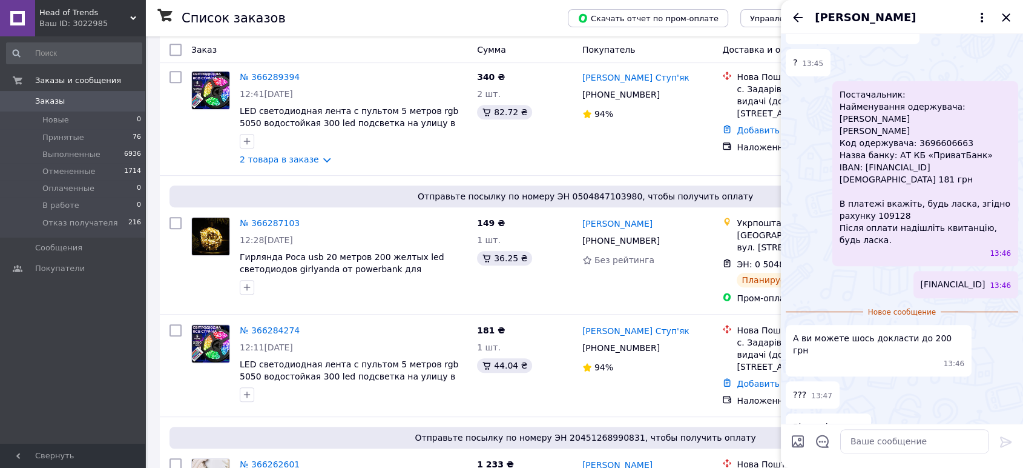
scroll to position [491, 0]
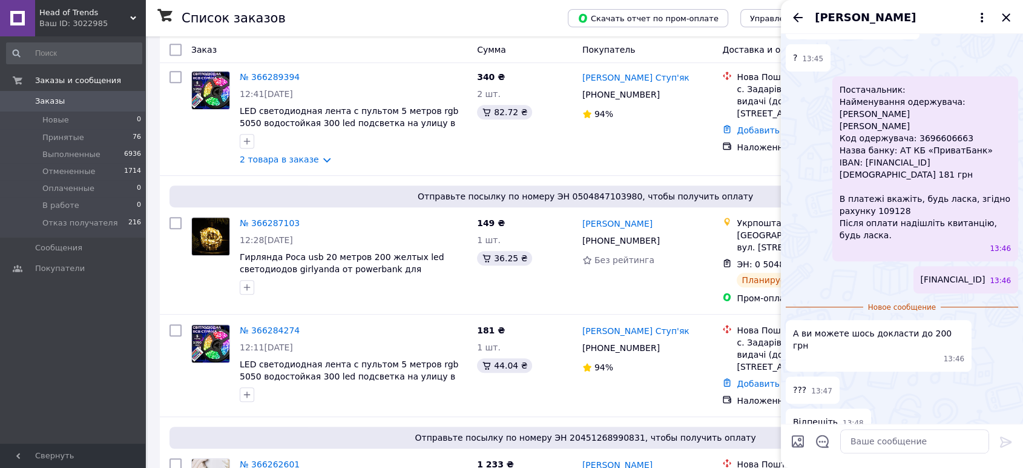
click at [871, 17] on span "[PERSON_NAME]" at bounding box center [865, 18] width 101 height 16
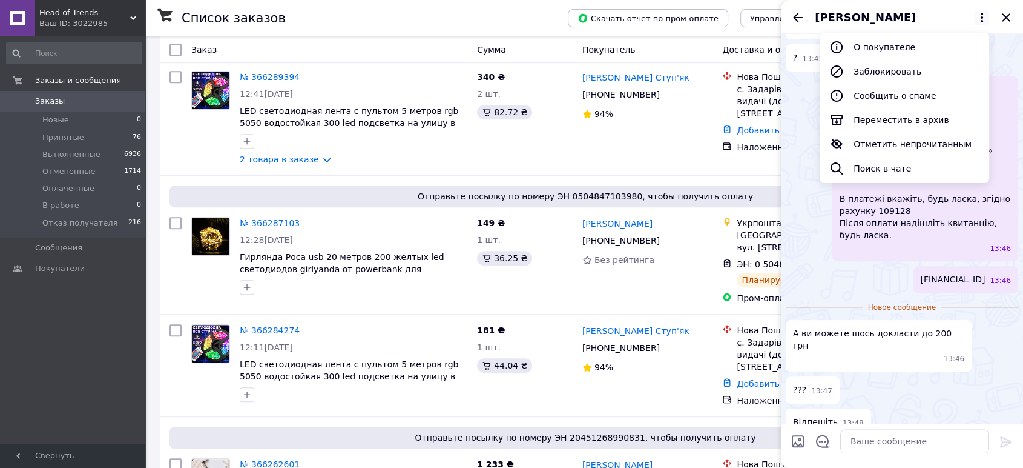
click at [805, 182] on div "Постачальник: Найменування одержувача: [PERSON_NAME] одержувача: 3696606663 Наз…" at bounding box center [902, 168] width 233 height 185
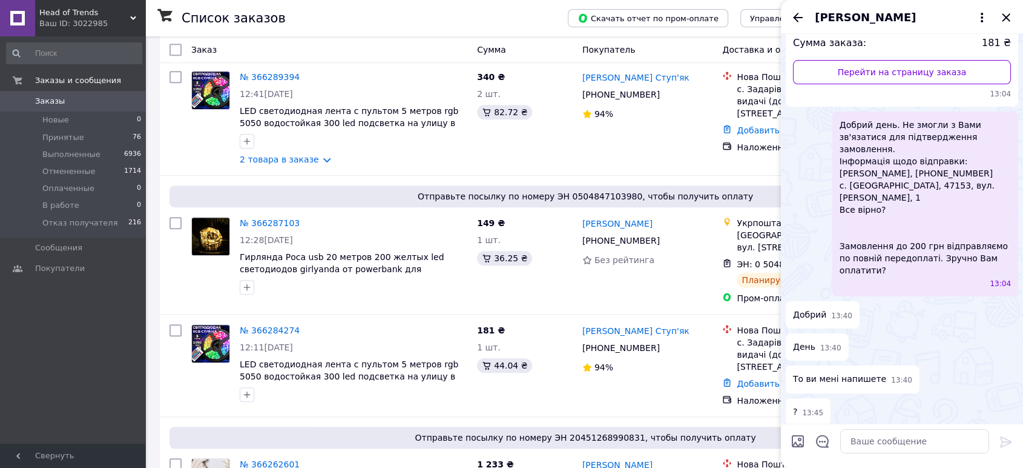
scroll to position [0, 0]
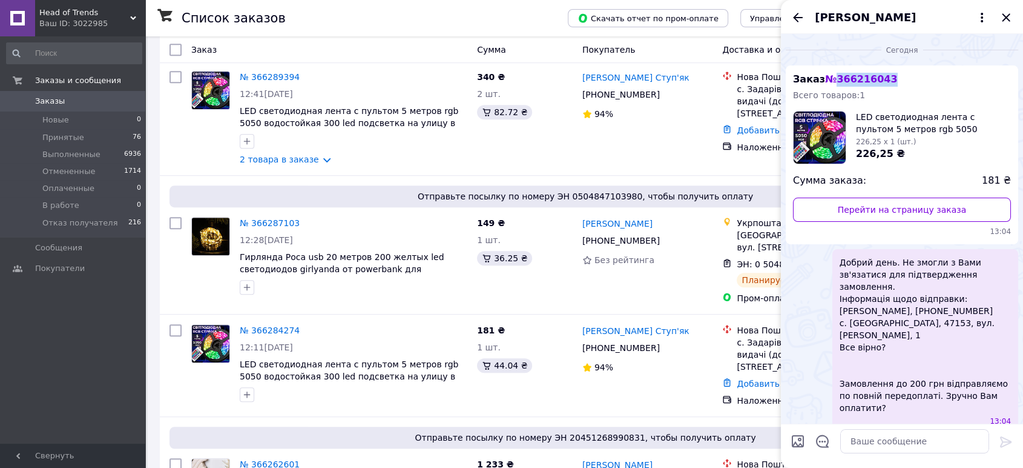
drag, startPoint x: 888, startPoint y: 78, endPoint x: 831, endPoint y: 76, distance: 57.0
click at [831, 76] on div "Заказ № 366216043 Всего товаров: 1 LED светодиодная лента c пультом 5 метров rg…" at bounding box center [902, 154] width 233 height 179
copy span "366216043"
click at [796, 17] on icon "Назад" at bounding box center [798, 17] width 10 height 9
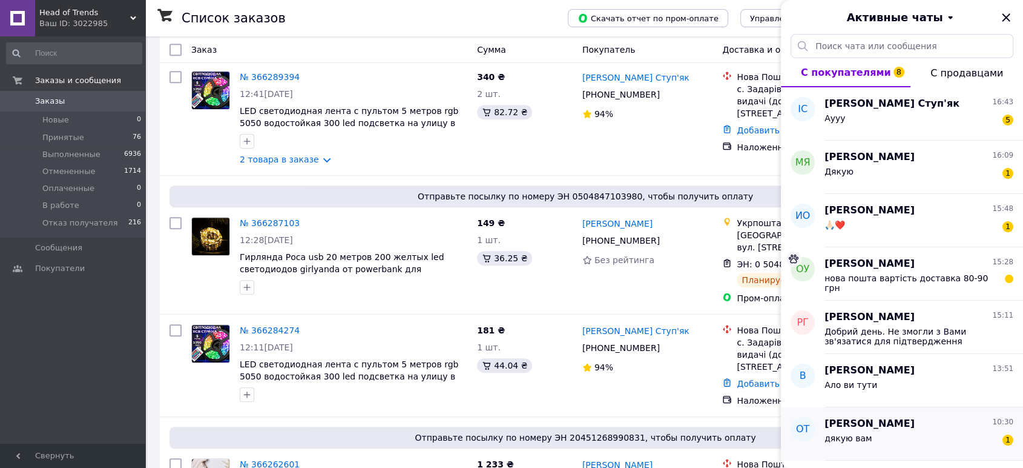
click at [887, 436] on div "дякую вам 1" at bounding box center [919, 440] width 189 height 19
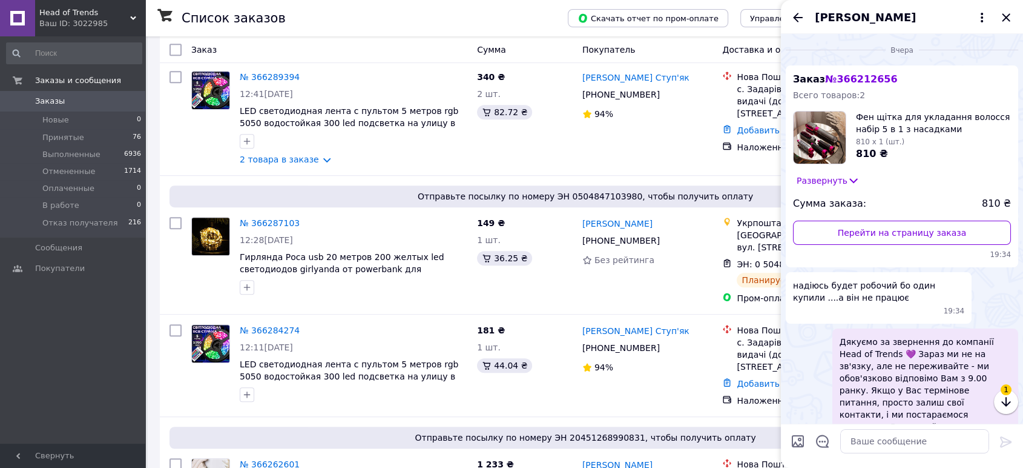
scroll to position [340, 0]
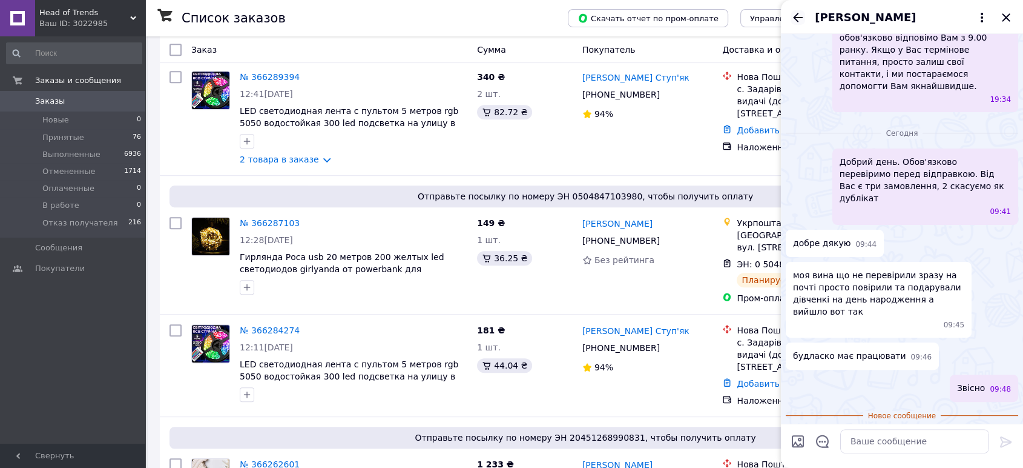
click at [792, 13] on icon "Назад" at bounding box center [798, 17] width 15 height 15
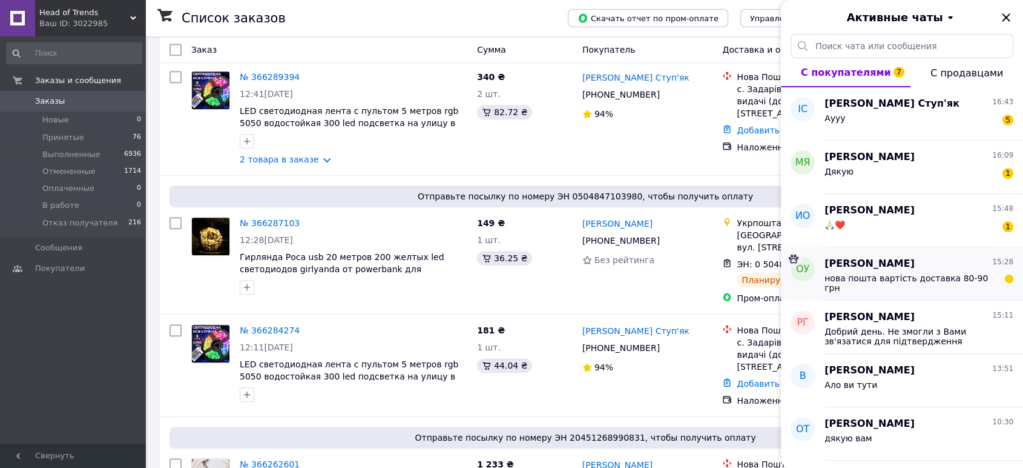
click at [879, 282] on span "нова пошта вартість доставка 80-90 грн" at bounding box center [911, 282] width 172 height 19
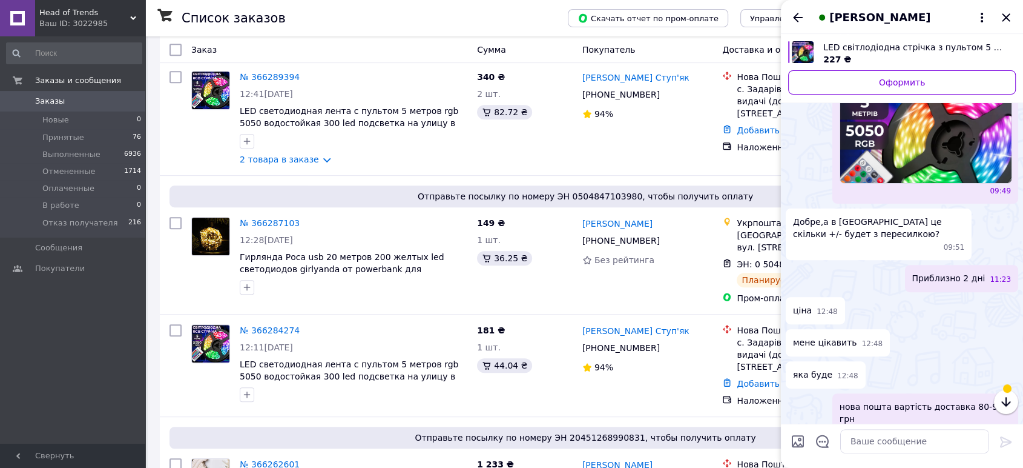
scroll to position [383, 0]
click at [802, 10] on icon "Назад" at bounding box center [798, 17] width 15 height 15
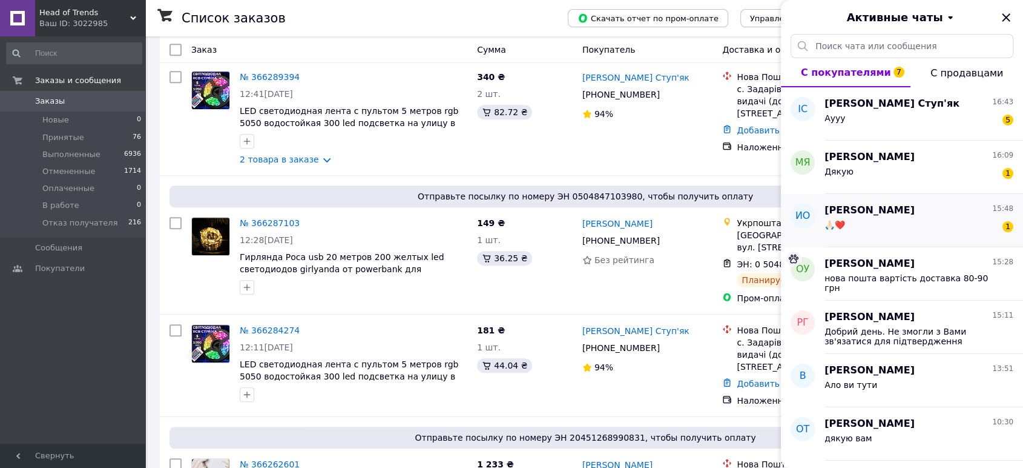
click at [860, 233] on div "🙏🏻❤️ 1" at bounding box center [919, 226] width 189 height 19
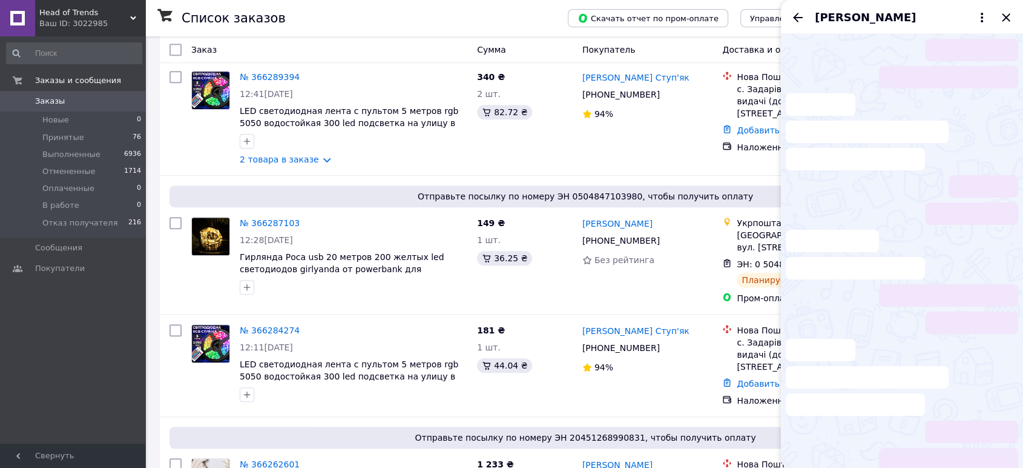
scroll to position [557, 0]
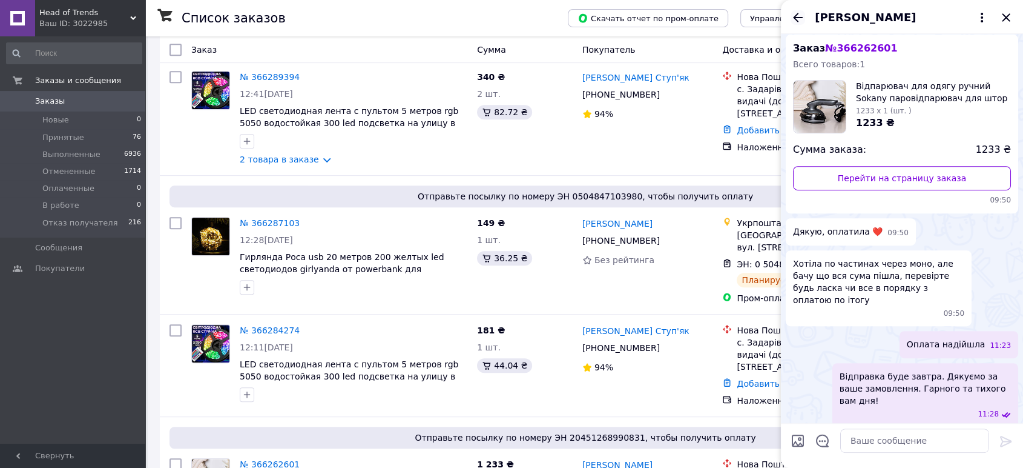
click at [795, 12] on icon "Назад" at bounding box center [798, 17] width 15 height 15
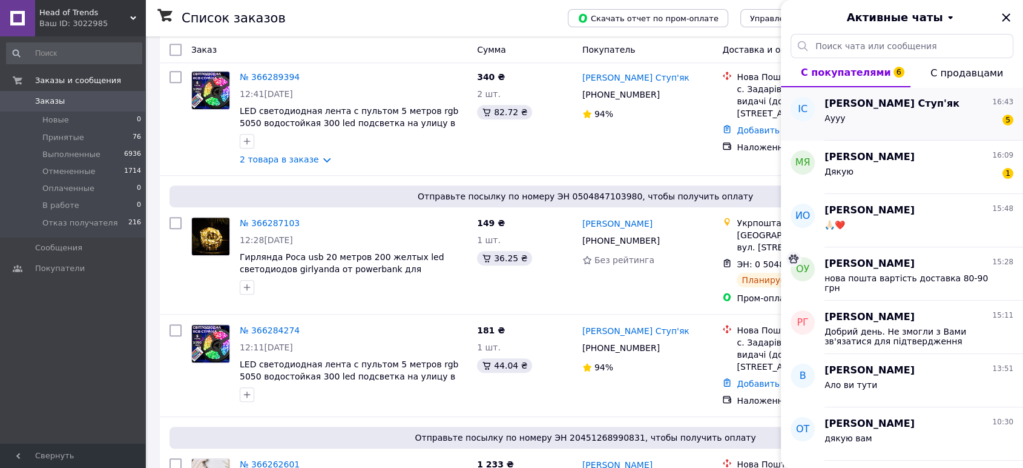
click at [862, 125] on div "Аууу 5" at bounding box center [919, 120] width 189 height 19
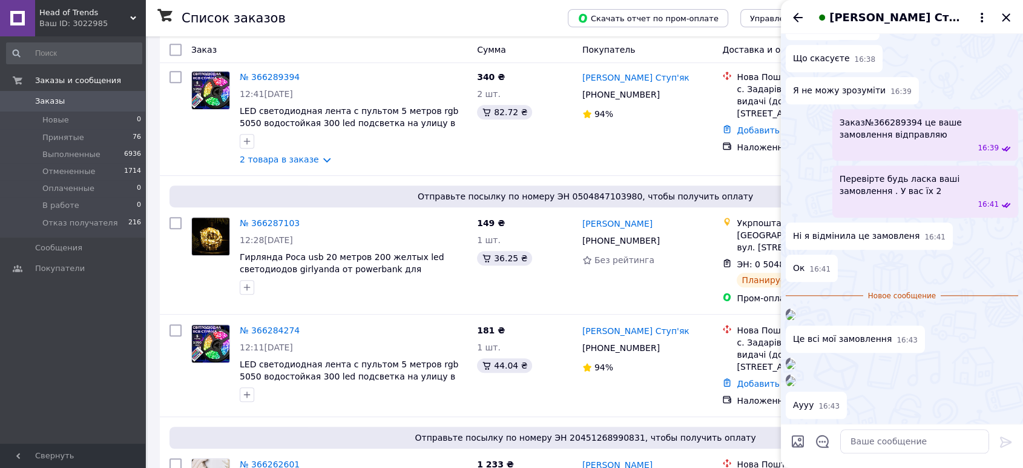
scroll to position [1644, 0]
click at [866, 437] on textarea at bounding box center [915, 441] width 149 height 24
click at [796, 376] on img at bounding box center [791, 381] width 10 height 10
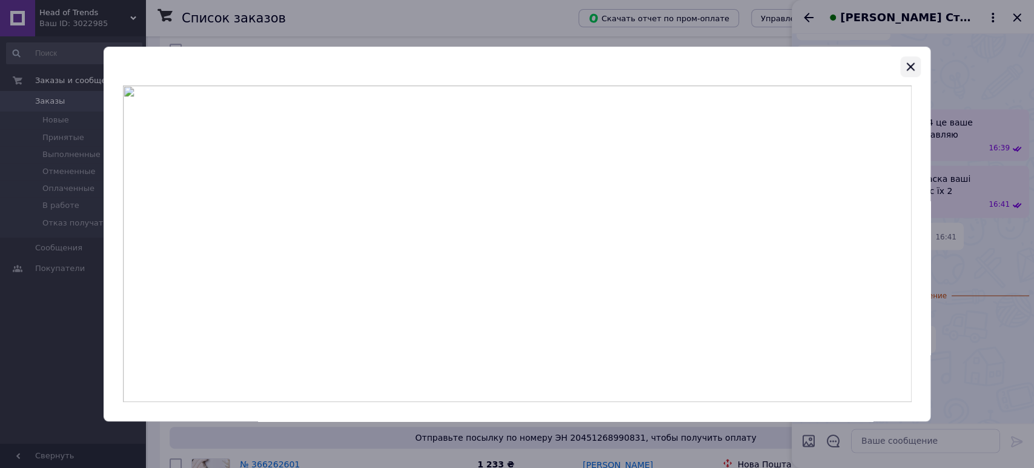
click at [909, 62] on icon "button" at bounding box center [910, 66] width 15 height 15
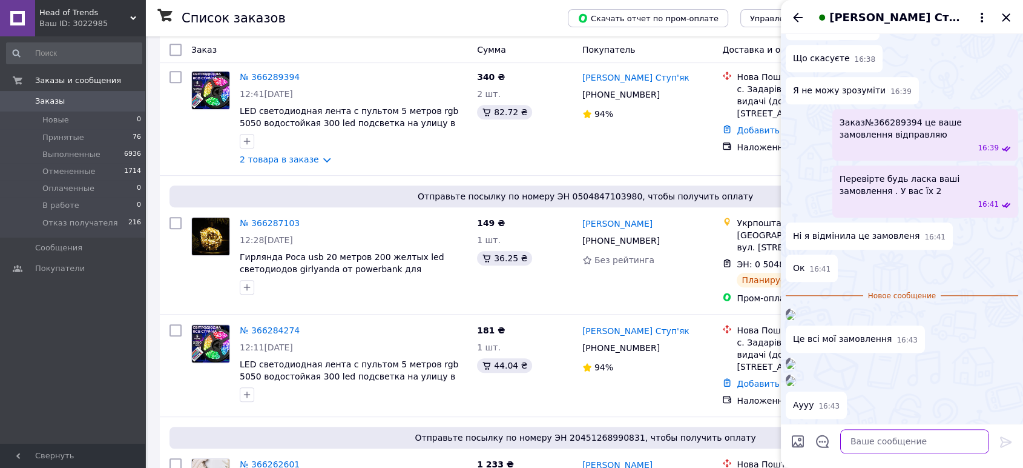
click at [867, 443] on textarea at bounding box center [915, 441] width 149 height 24
paste textarea "Світлодіодна стрічка з пультом 5 м водостійка 300 LED RGB 5050 світлодіодна"
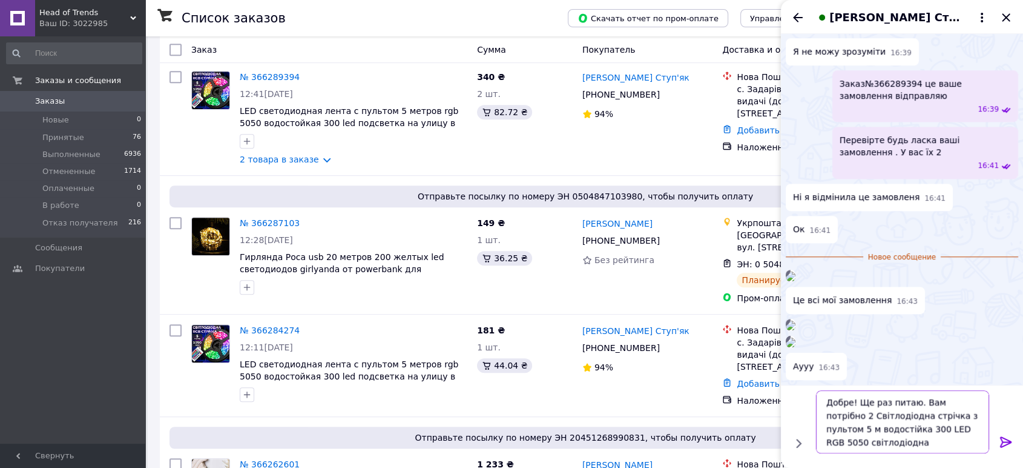
click at [877, 416] on textarea "Добре! Ще раз питаю. Вам потрібно 2 Світлодіодна стрічка з пультом 5 м водостій…" at bounding box center [902, 421] width 173 height 63
click at [905, 418] on textarea "Добре! Ще раз питаю. Вам потрібно 2 Світлодіодні стрічка з пультом 5 м водостій…" at bounding box center [902, 421] width 173 height 63
click at [879, 444] on textarea "Добре! Ще раз питаю. Вам потрібно 2 Світлодіодні стрічки з пультом 5 м водостій…" at bounding box center [902, 421] width 173 height 63
drag, startPoint x: 825, startPoint y: 429, endPoint x: 894, endPoint y: 455, distance: 73.8
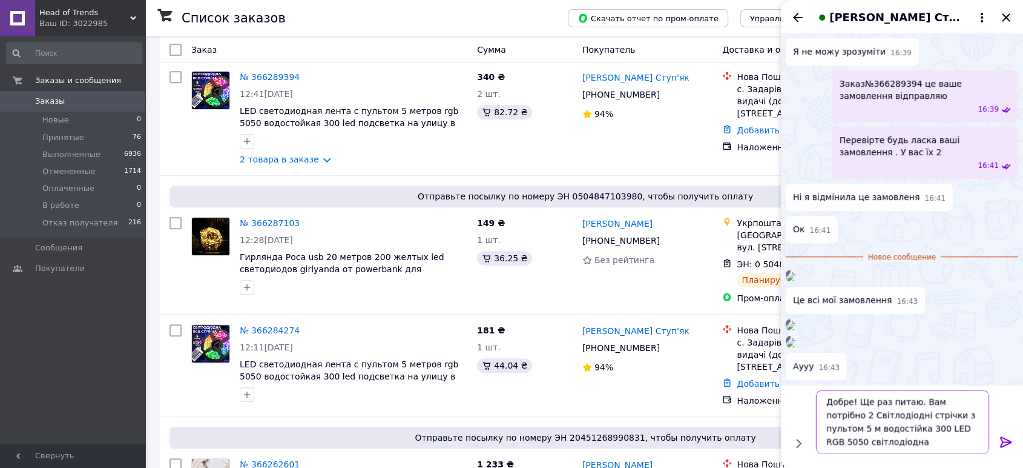
click at [894, 455] on div "Добре! Ще раз питаю. Вам потрібно 2 Світлодіодні стрічки з пультом 5 м водостій…" at bounding box center [902, 421] width 183 height 73
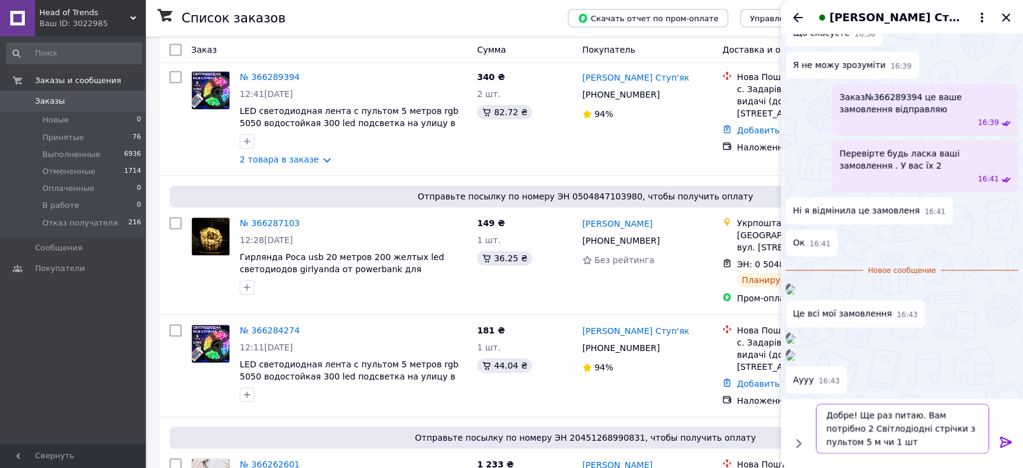
type textarea "Добре! Ще раз питаю. Вам потрібно 2 Світлодіодні стрічки з пультом 5 м чи 1 шт."
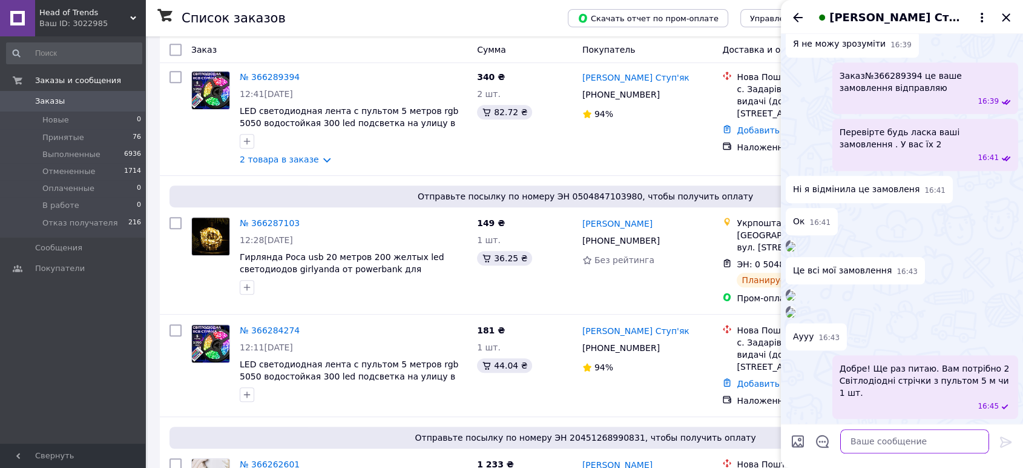
scroll to position [1678, 0]
type textarea "І"
type textarea "у"
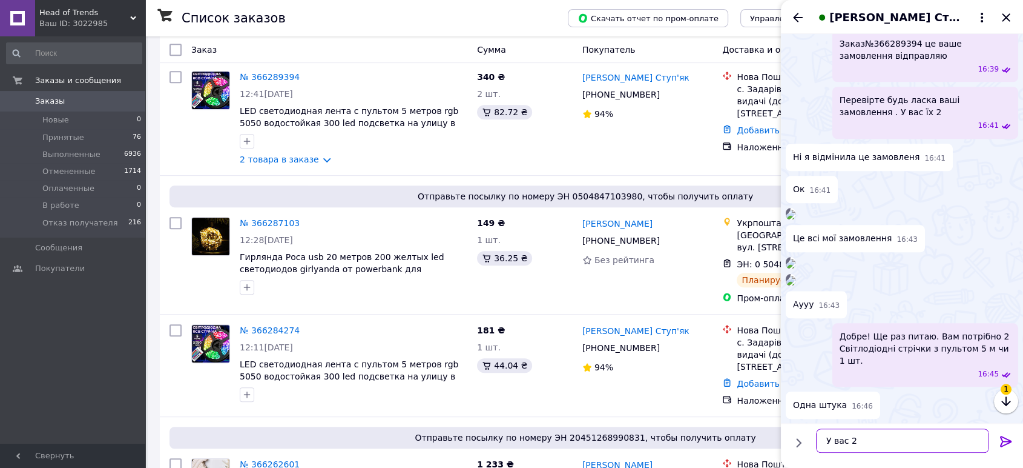
scroll to position [1710, 0]
type textarea "У"
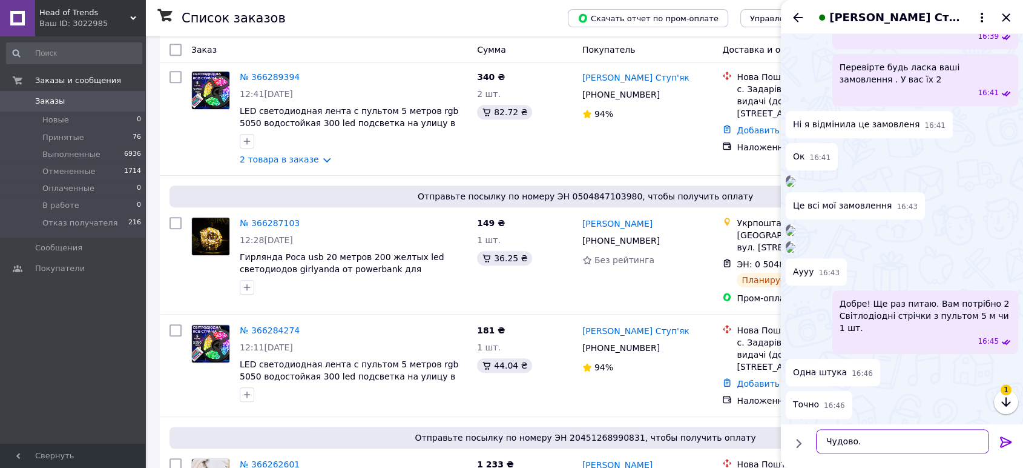
type textarea "Чудово."
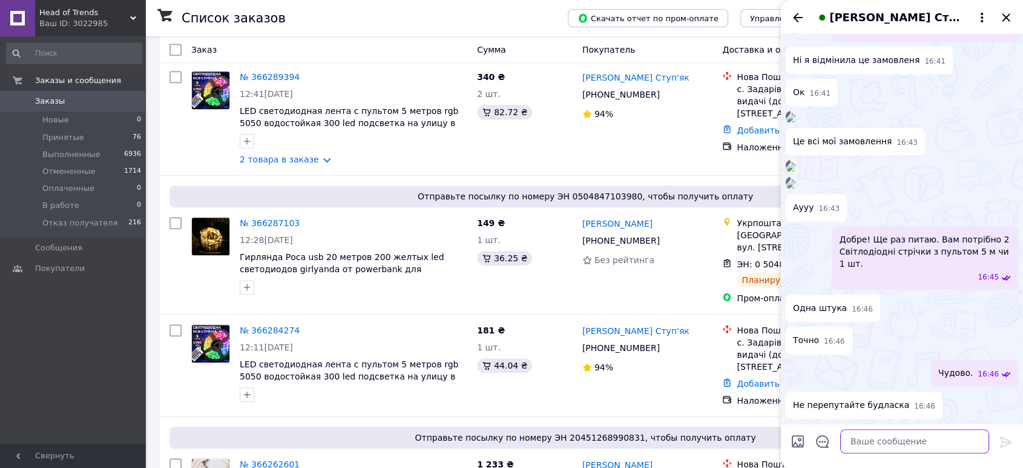
scroll to position [1807, 0]
click at [1007, 19] on icon "Закрыть" at bounding box center [1006, 17] width 15 height 15
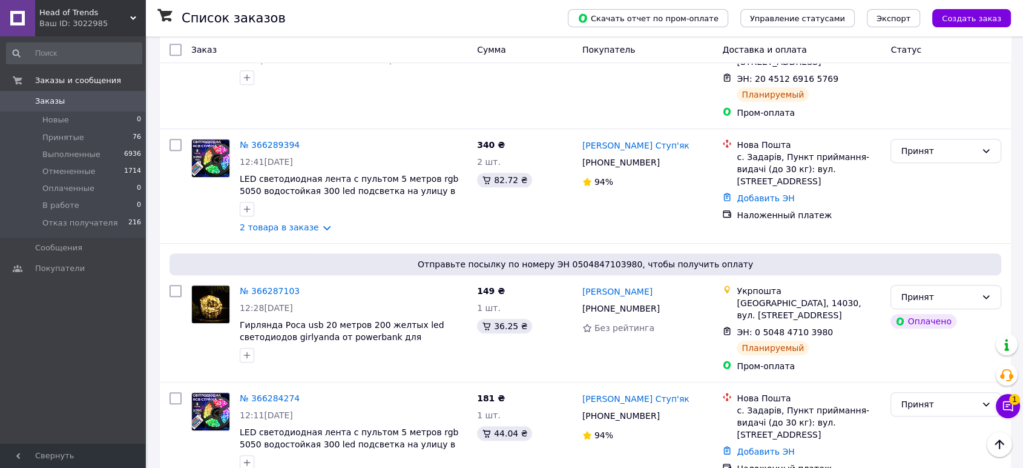
scroll to position [471, 0]
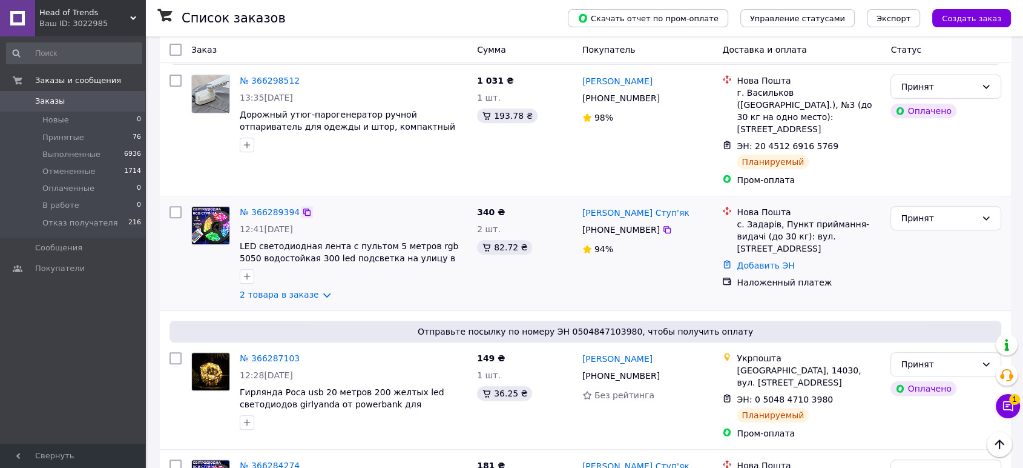
click at [303, 208] on icon at bounding box center [306, 211] width 7 height 7
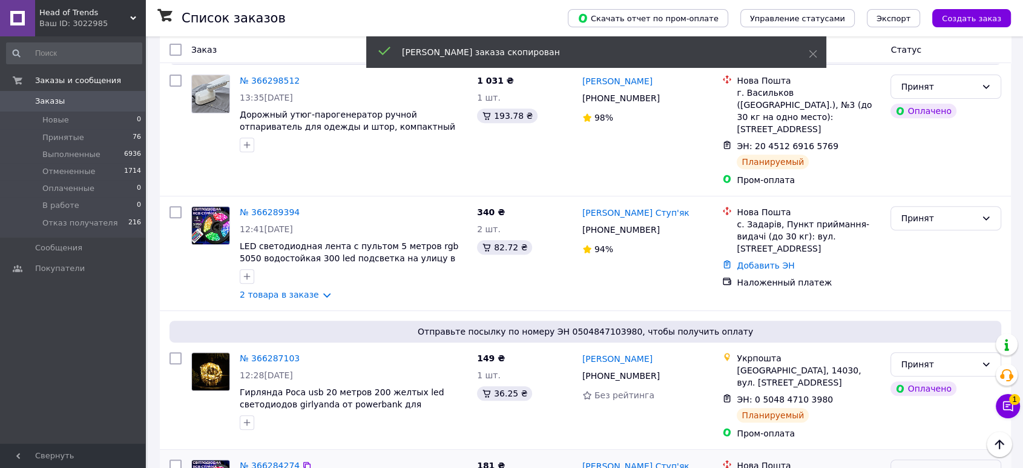
click at [920, 464] on div "Принят" at bounding box center [939, 470] width 76 height 13
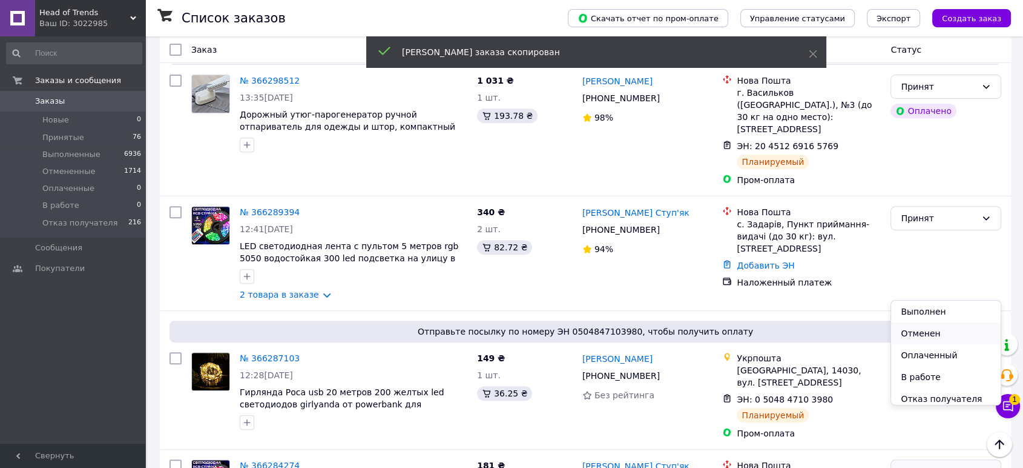
click at [927, 333] on li "Отменен" at bounding box center [946, 333] width 110 height 22
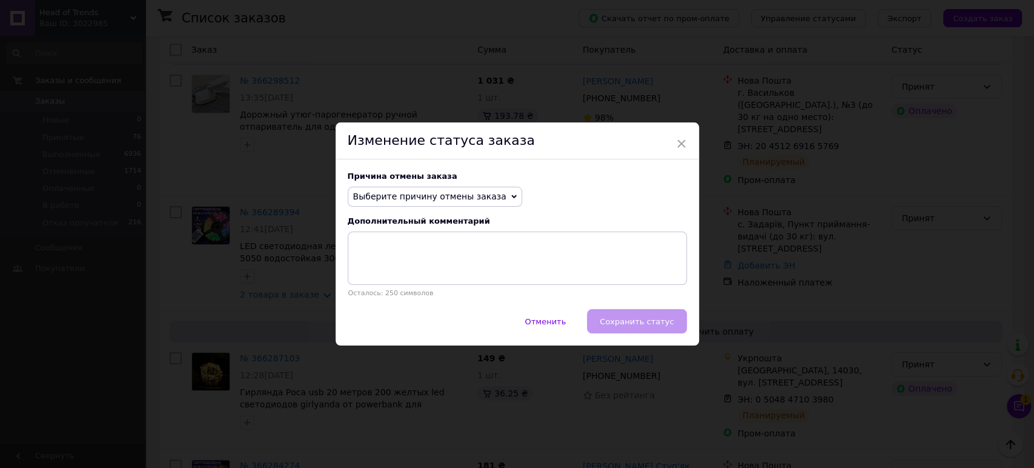
click at [418, 200] on span "Выберите причину отмены заказа" at bounding box center [429, 196] width 153 height 10
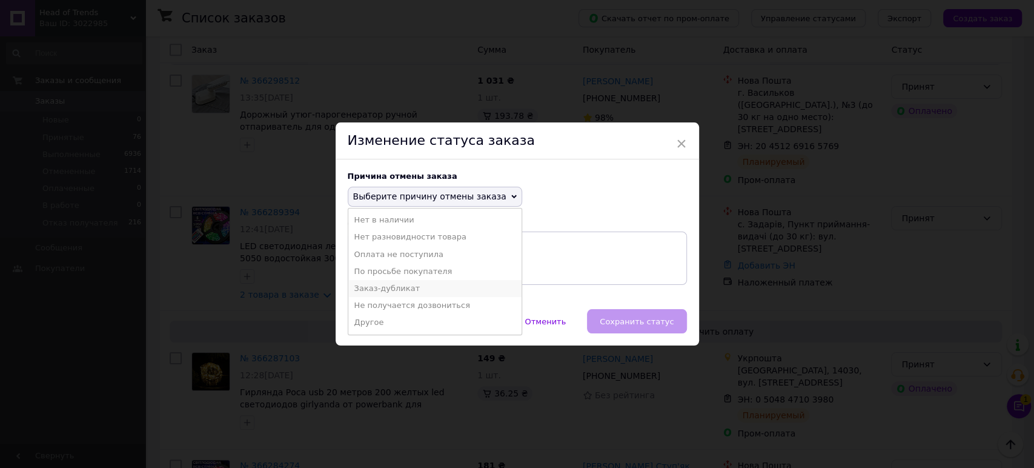
click at [396, 289] on li "Заказ-дубликат" at bounding box center [434, 288] width 173 height 17
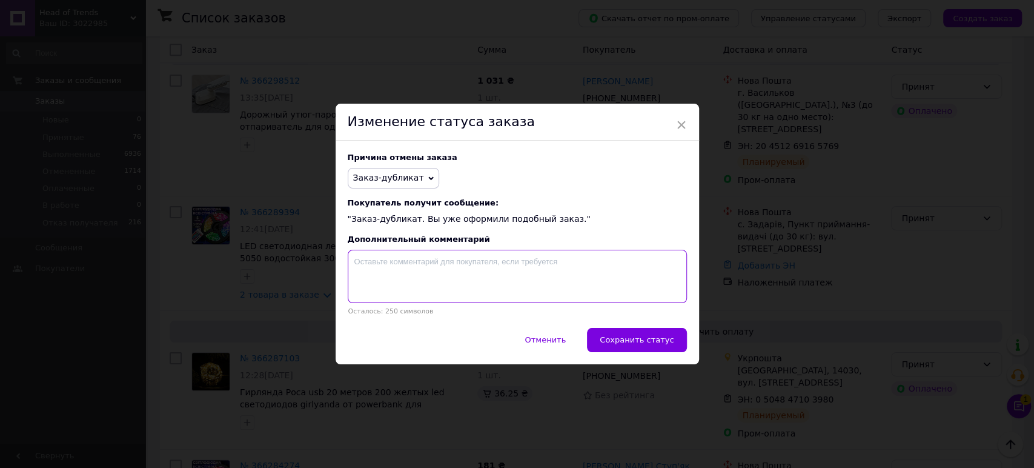
click at [389, 269] on textarea at bounding box center [517, 275] width 339 height 53
paste textarea "366289394"
type textarea "366289394 дубликат"
click at [639, 344] on span "Сохранить статус" at bounding box center [637, 339] width 74 height 9
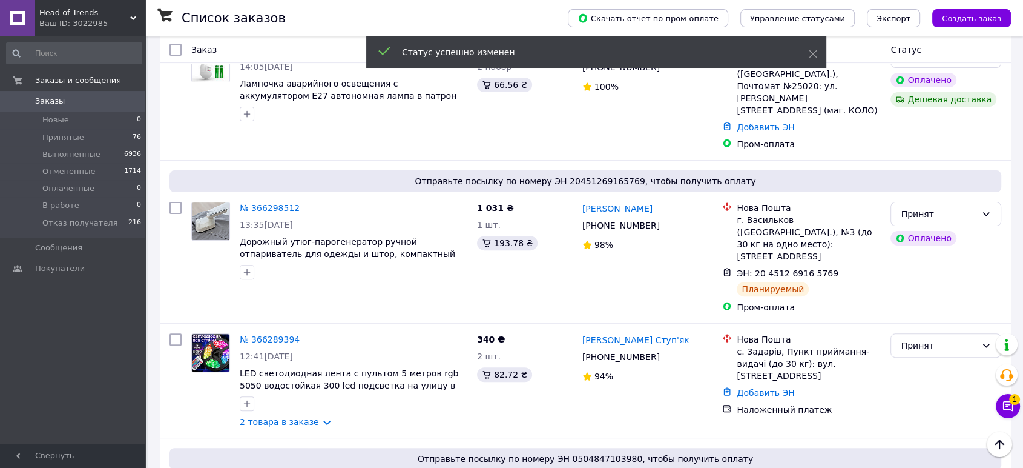
scroll to position [336, 0]
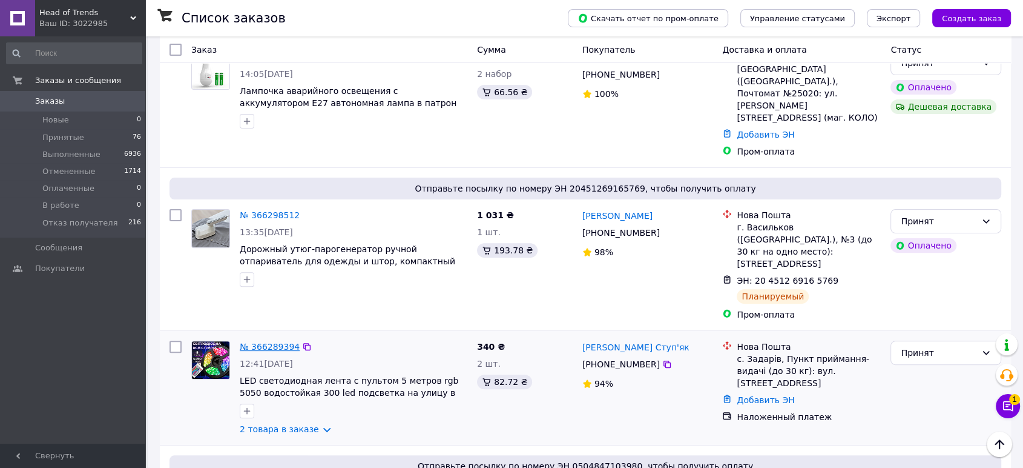
click at [266, 342] on link "№ 366289394" at bounding box center [270, 347] width 60 height 10
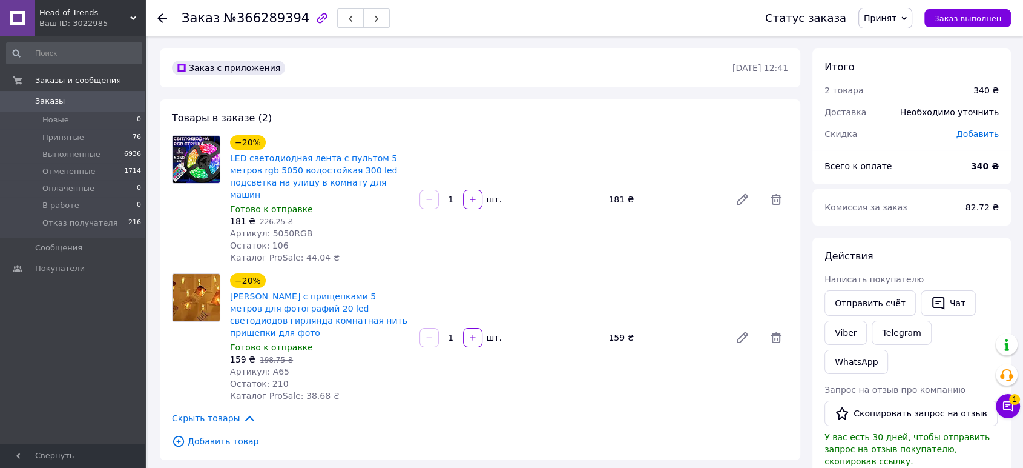
click at [155, 13] on div "Заказ №366289394 Статус заказа Принят Выполнен Отменен Оплаченный В работе Отка…" at bounding box center [584, 18] width 878 height 36
click at [161, 16] on icon at bounding box center [162, 18] width 10 height 10
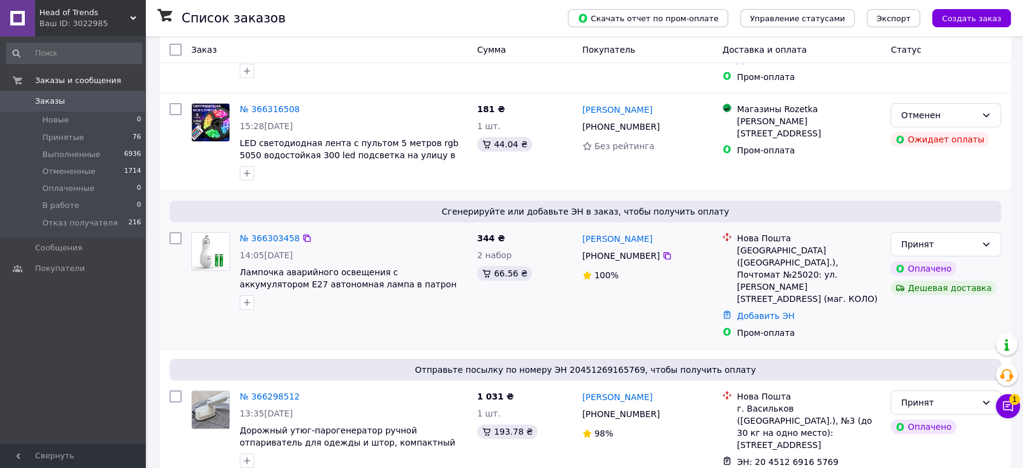
scroll to position [269, 0]
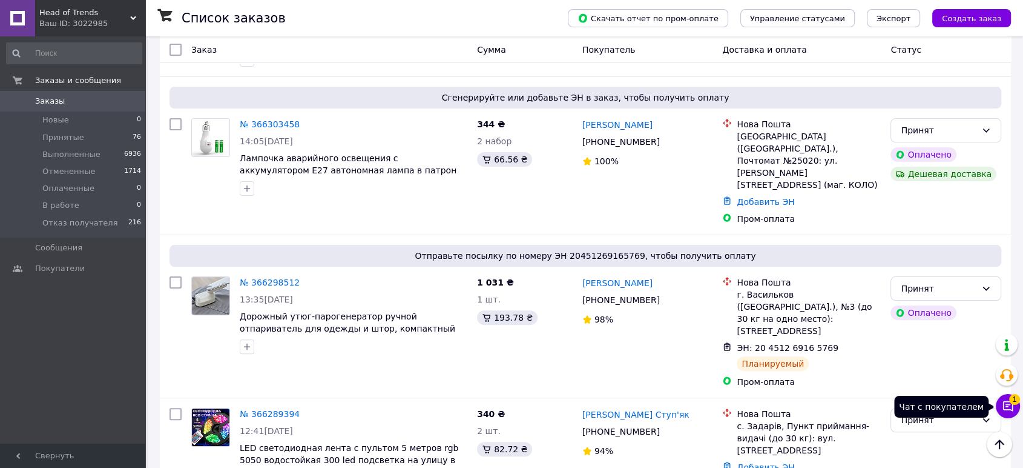
click at [1003, 403] on icon at bounding box center [1008, 406] width 10 height 10
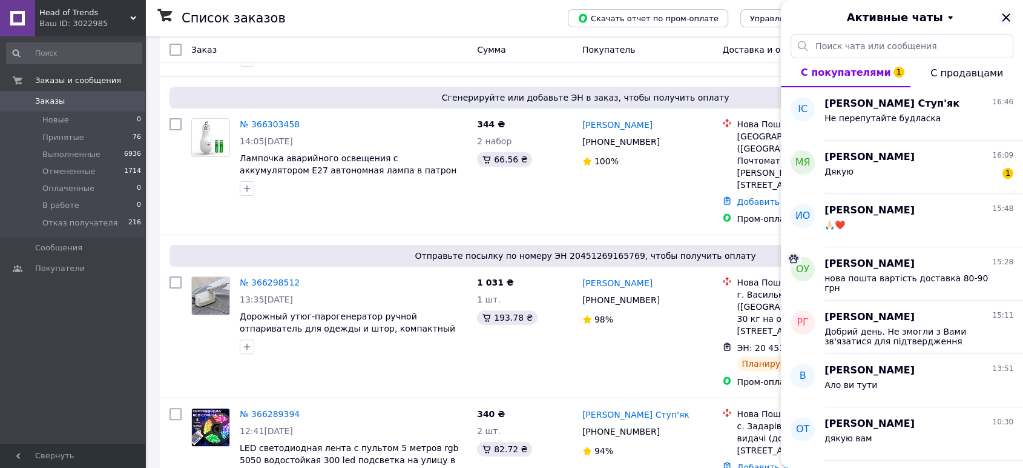
click at [1007, 13] on icon "Закрыть" at bounding box center [1006, 17] width 15 height 15
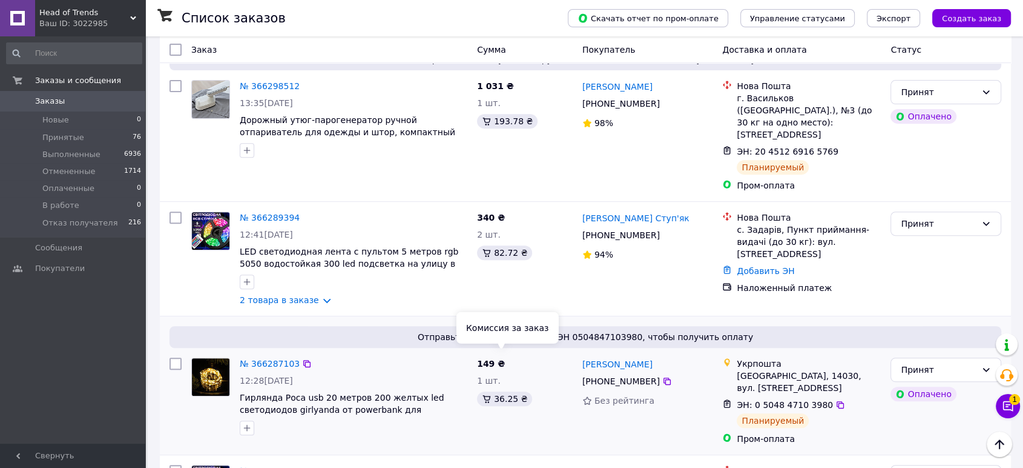
scroll to position [538, 0]
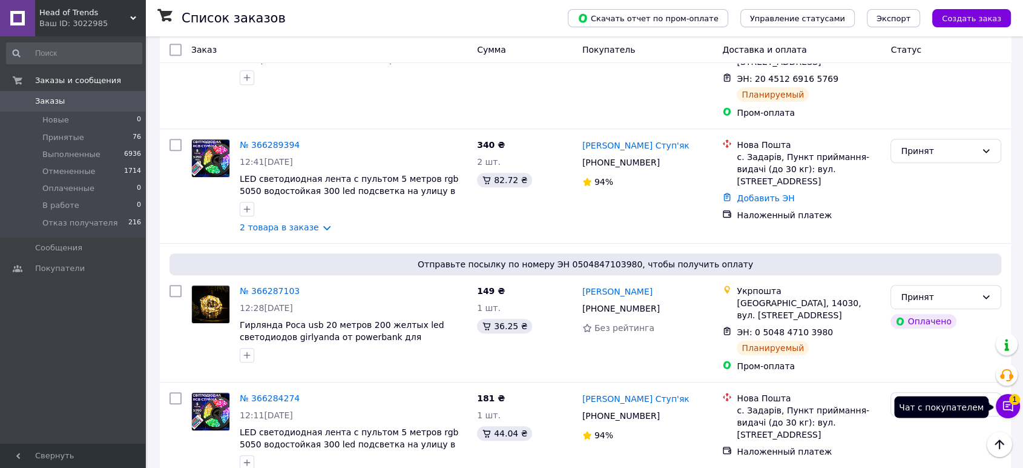
click at [1003, 406] on icon at bounding box center [1008, 406] width 12 height 12
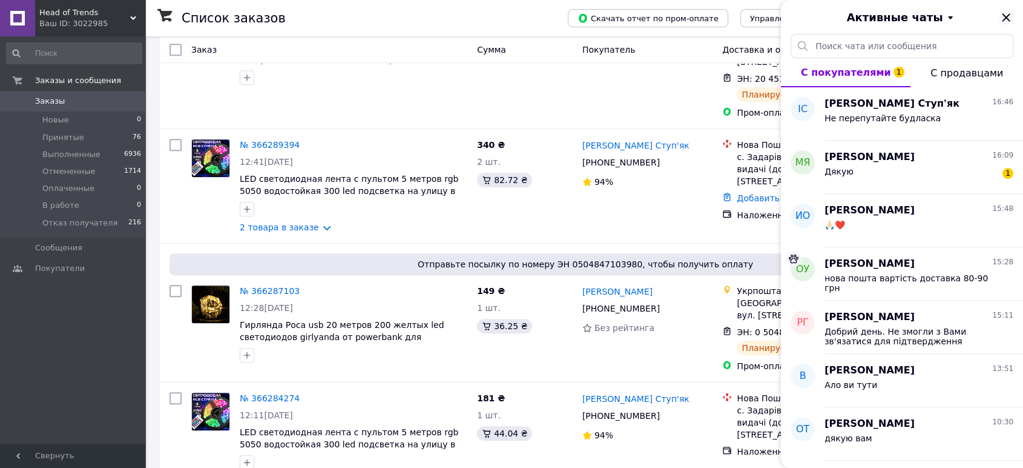
click at [1012, 18] on icon "Закрыть" at bounding box center [1006, 17] width 15 height 15
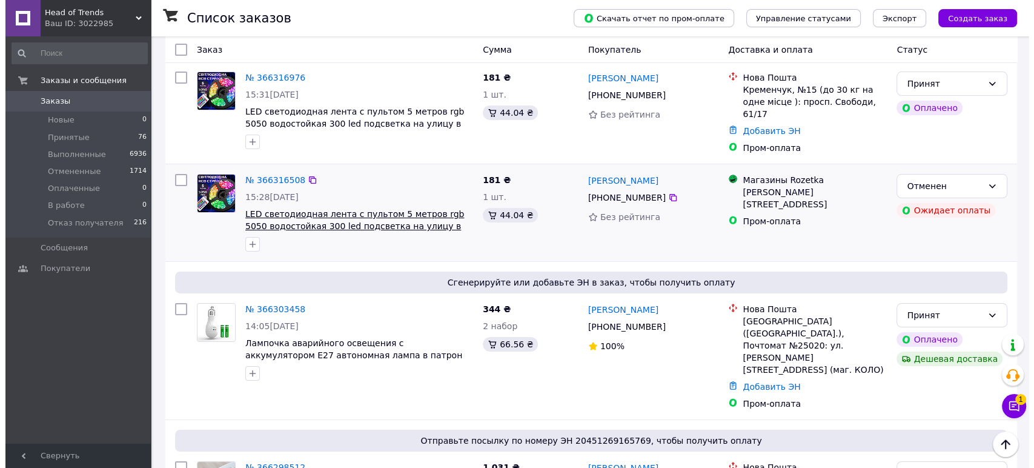
scroll to position [0, 0]
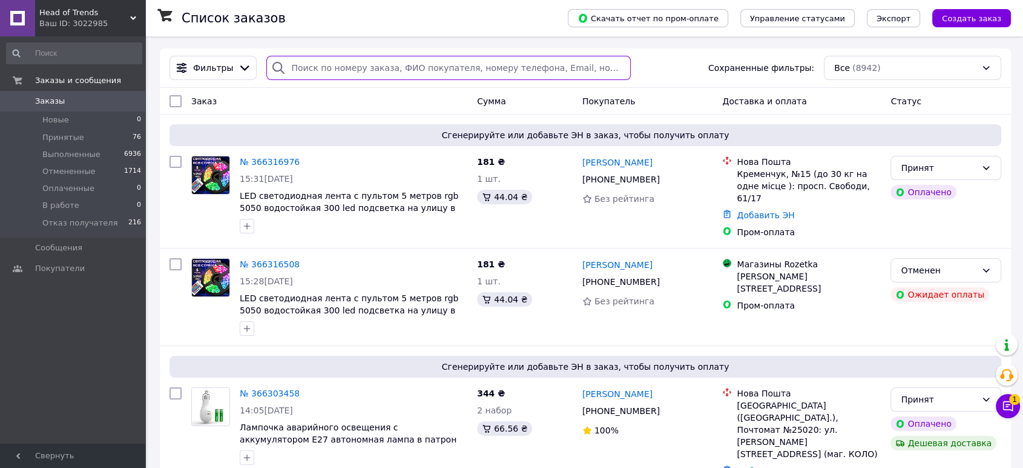
click at [362, 67] on input "search" at bounding box center [448, 68] width 365 height 24
paste input "366075367"
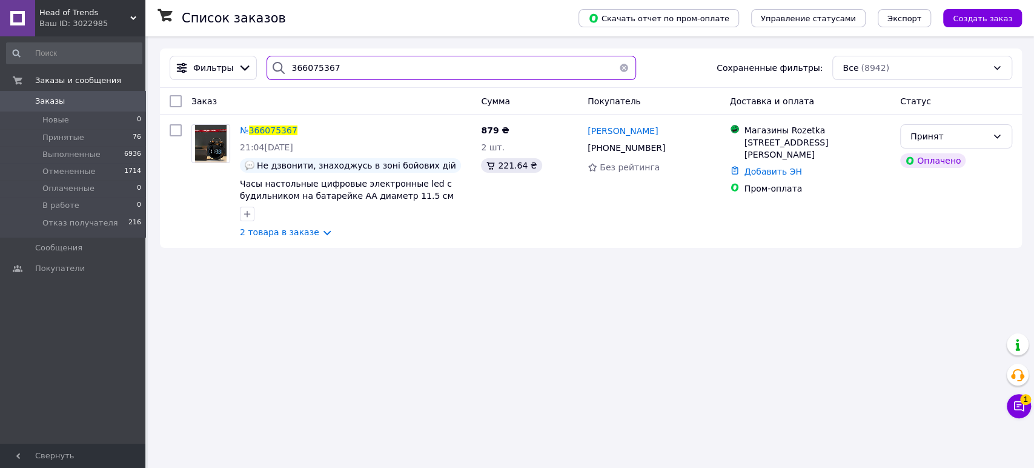
type input "366075367"
click at [982, 134] on div "Принят" at bounding box center [948, 136] width 77 height 13
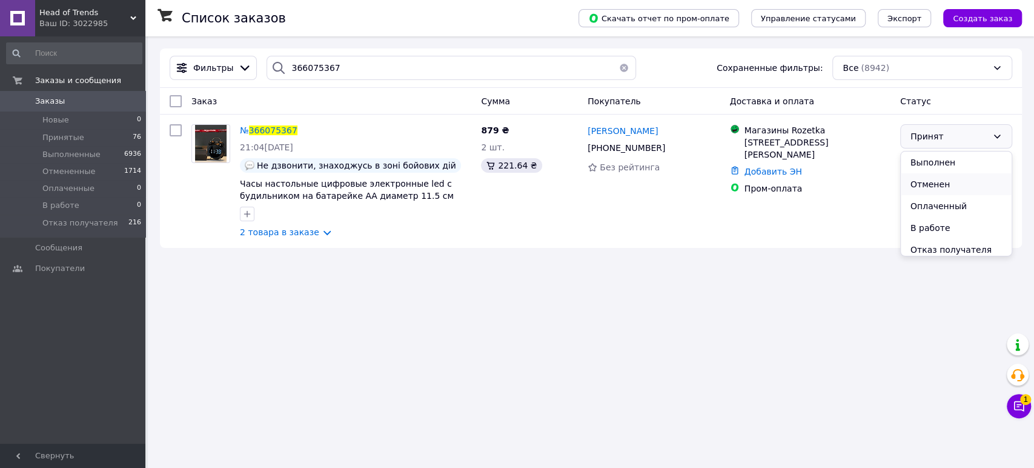
click at [953, 183] on li "Отменен" at bounding box center [955, 184] width 111 height 22
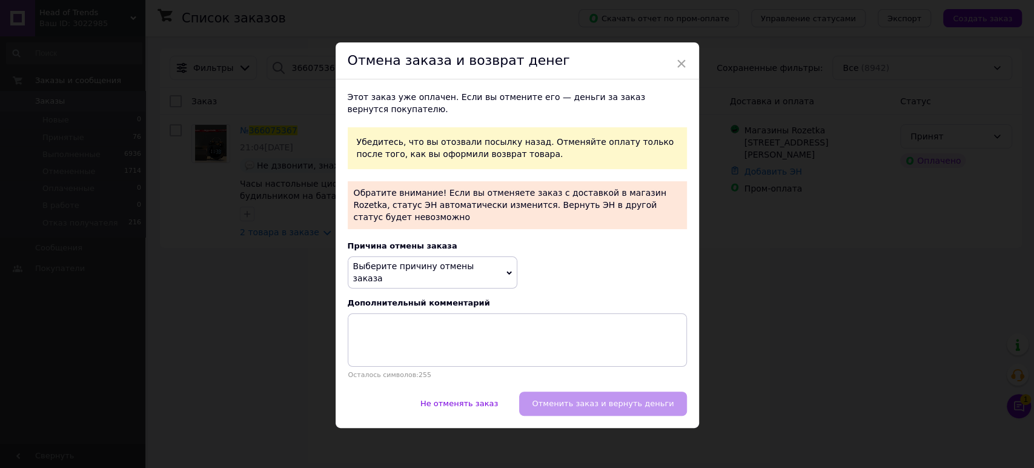
click at [459, 265] on span "Выберите причину отмены заказа" at bounding box center [413, 272] width 121 height 22
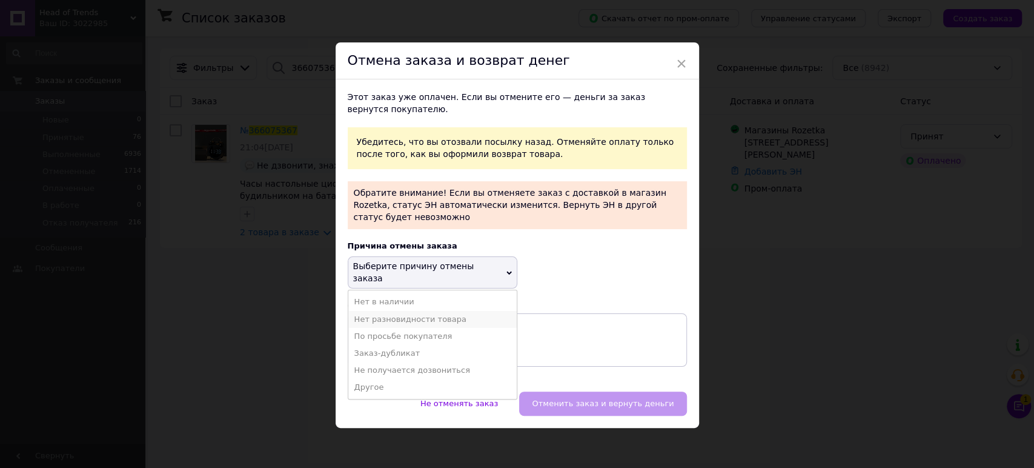
click at [443, 311] on li "Нет разновидности товара" at bounding box center [432, 319] width 168 height 17
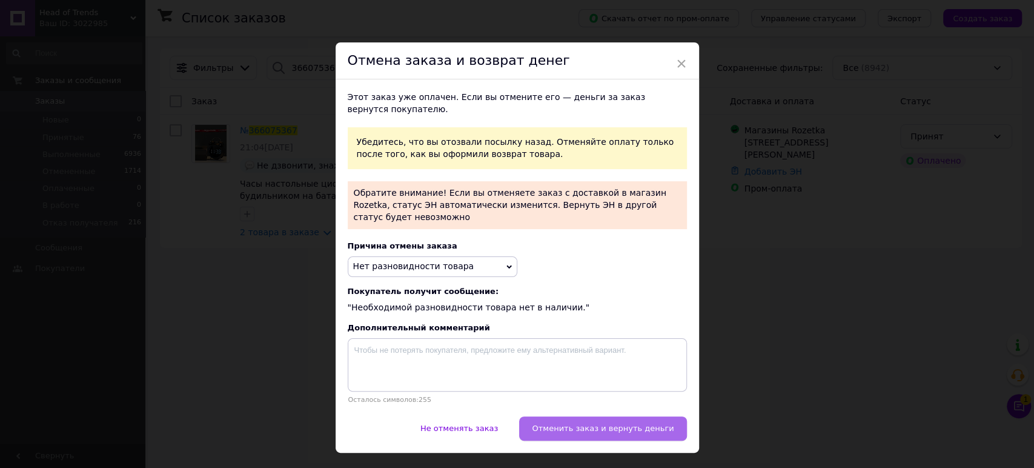
click at [582, 423] on span "Отменить заказ и вернуть деньги" at bounding box center [603, 427] width 142 height 9
